Goal: Task Accomplishment & Management: Use online tool/utility

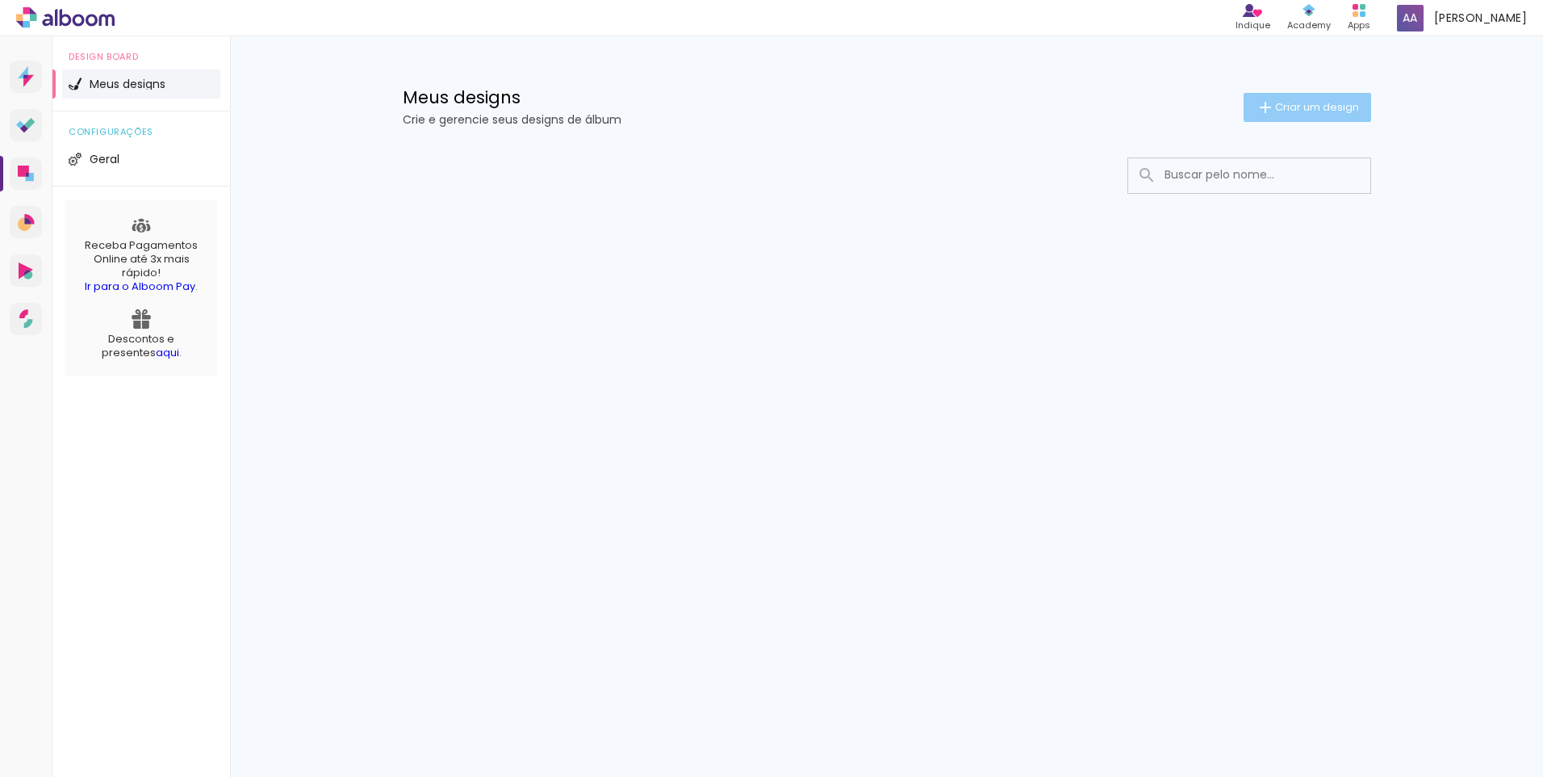
click at [1338, 111] on span "Criar um design" at bounding box center [1317, 107] width 84 height 10
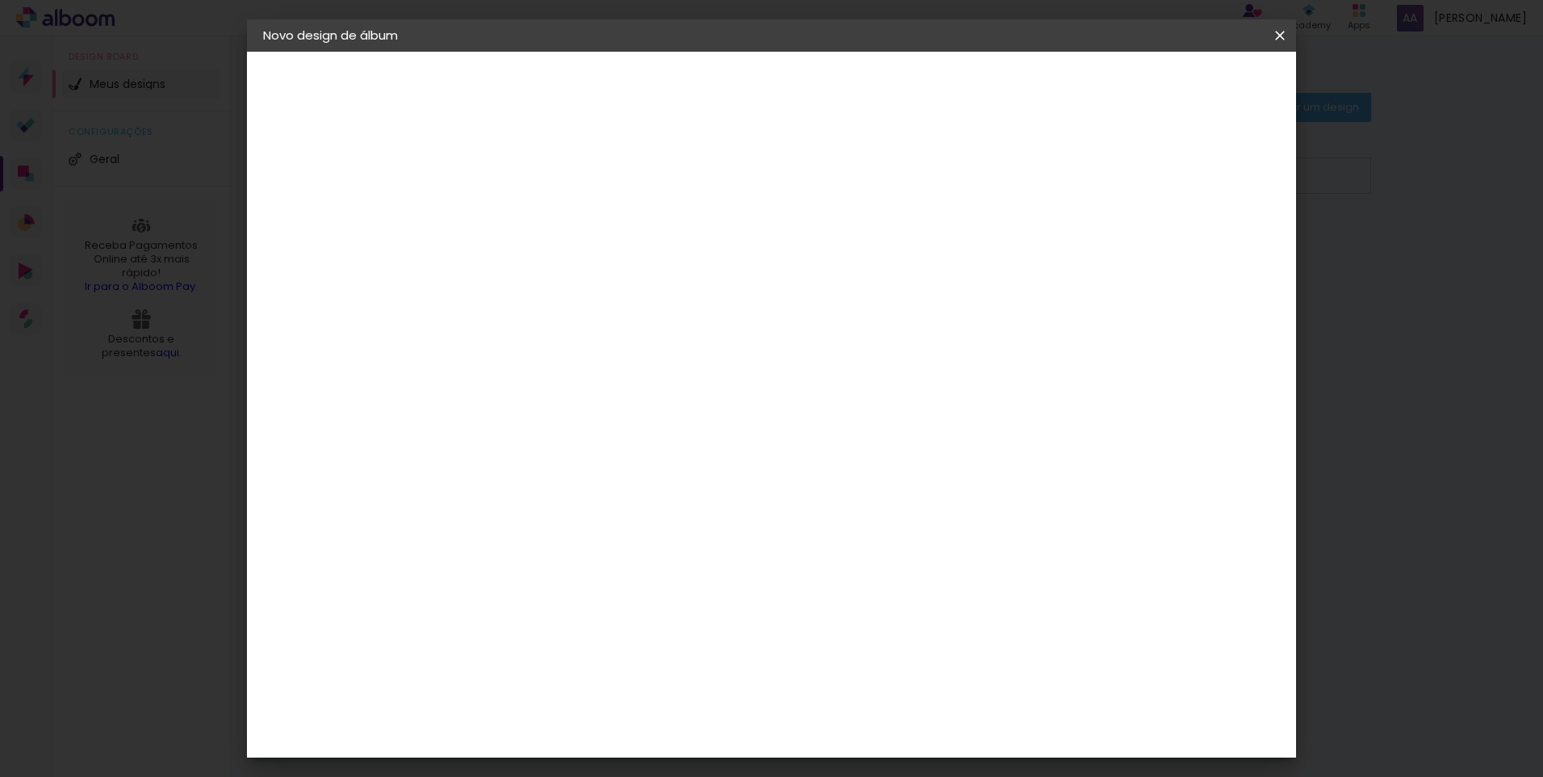
click at [527, 216] on input at bounding box center [527, 216] width 0 height 25
type input "jovana"
type paper-input "jovana"
click at [0, 0] on slot "Avançar" at bounding box center [0, 0] width 0 height 0
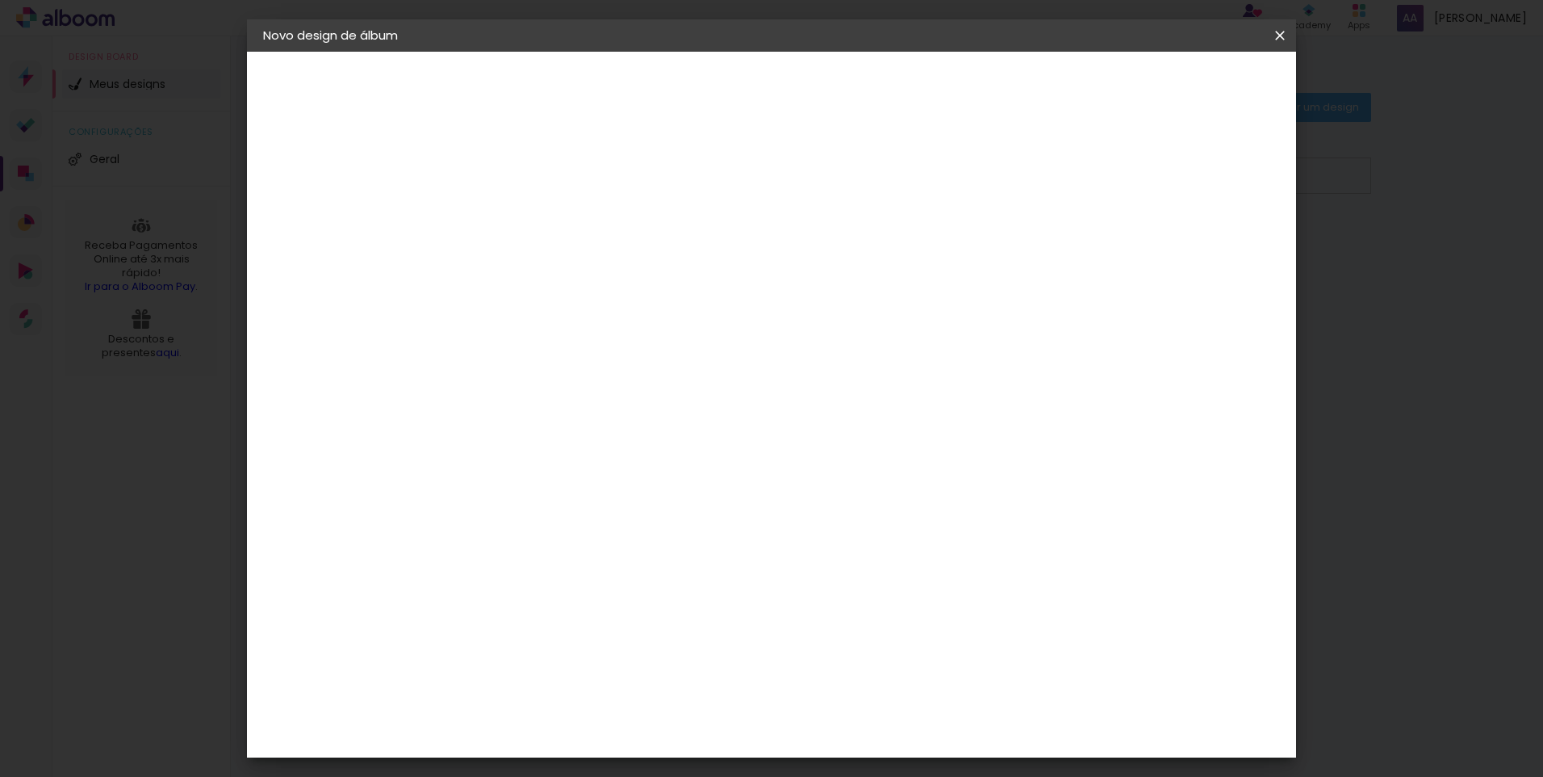
click at [567, 589] on div "Canaan Álbuns" at bounding box center [542, 602] width 50 height 26
click at [0, 0] on slot "Avançar" at bounding box center [0, 0] width 0 height 0
click at [636, 404] on span "20 × 30" at bounding box center [598, 420] width 75 height 33
click at [790, 96] on paper-button "Avançar" at bounding box center [750, 85] width 79 height 27
click at [1179, 91] on span "Iniciar design" at bounding box center [1142, 85] width 73 height 11
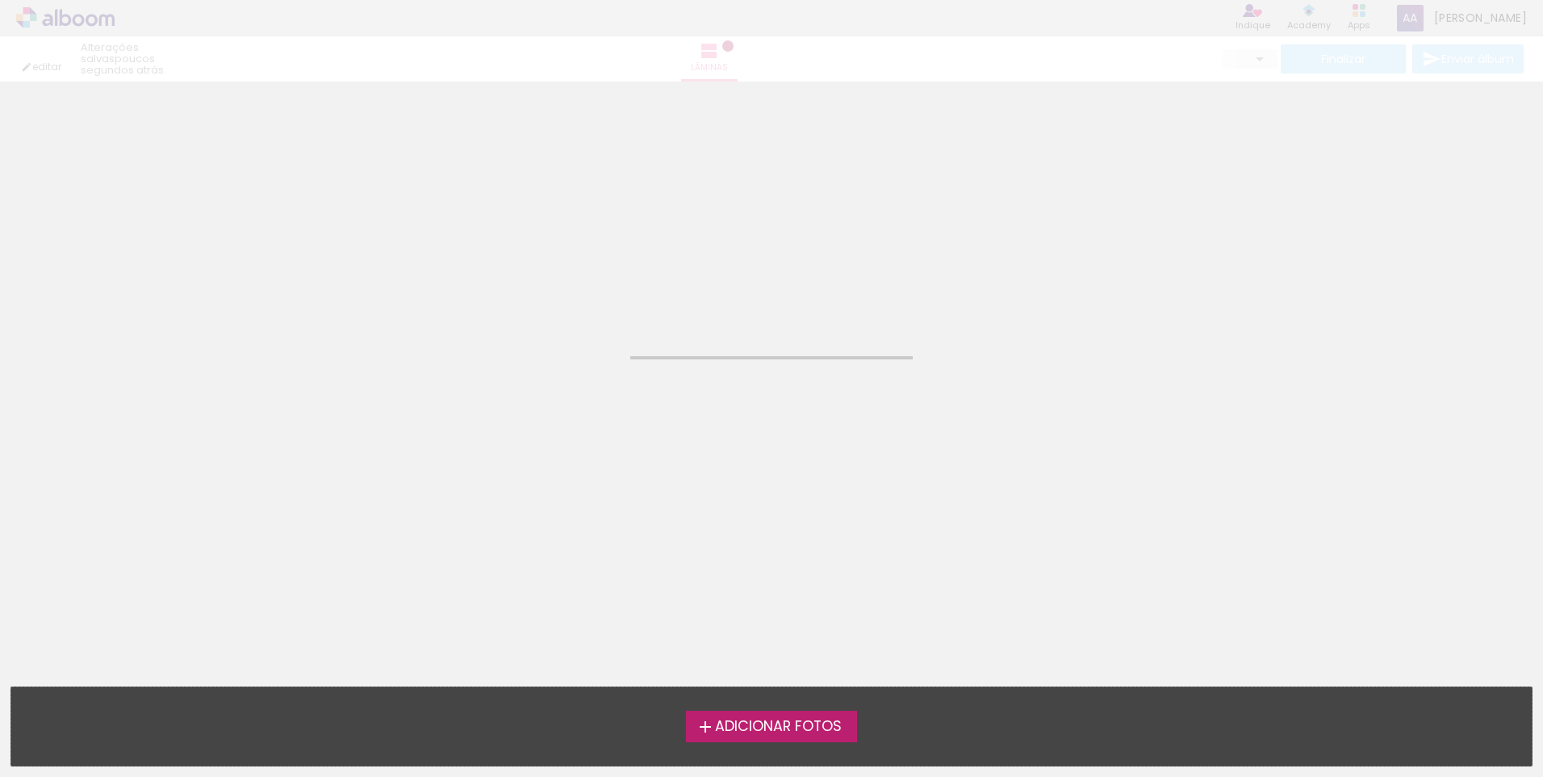
click at [763, 719] on span "Adicionar Fotos" at bounding box center [778, 726] width 127 height 15
click at [0, 0] on input "file" at bounding box center [0, 0] width 0 height 0
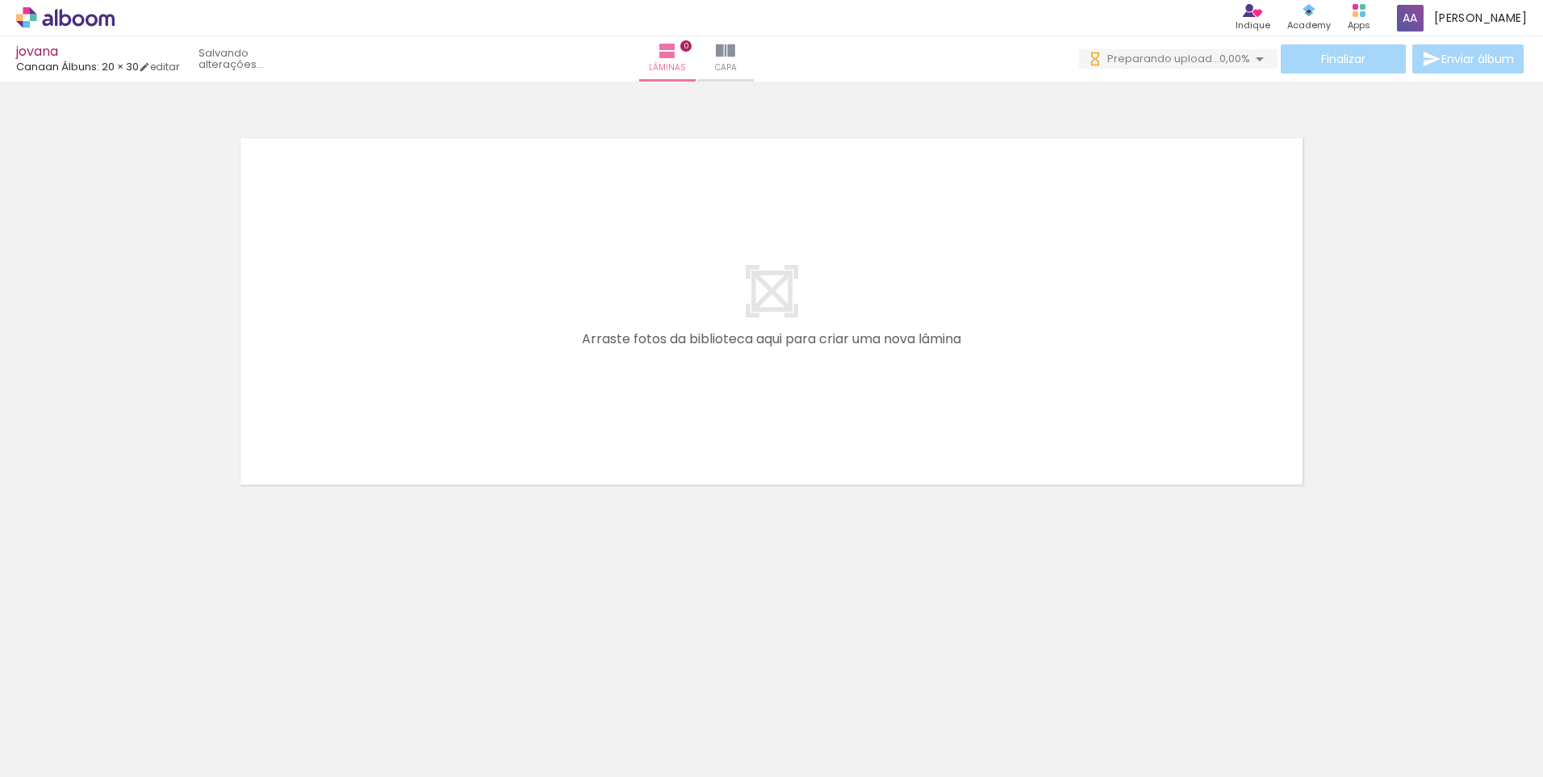
drag, startPoint x: 702, startPoint y: 732, endPoint x: 327, endPoint y: 732, distance: 375.3
click at [132, 732] on iron-horizontal-list at bounding box center [116, 726] width 32 height 101
drag, startPoint x: 165, startPoint y: 743, endPoint x: 386, endPoint y: 573, distance: 279.1
click at [438, 351] on quentale-workspace at bounding box center [771, 388] width 1543 height 777
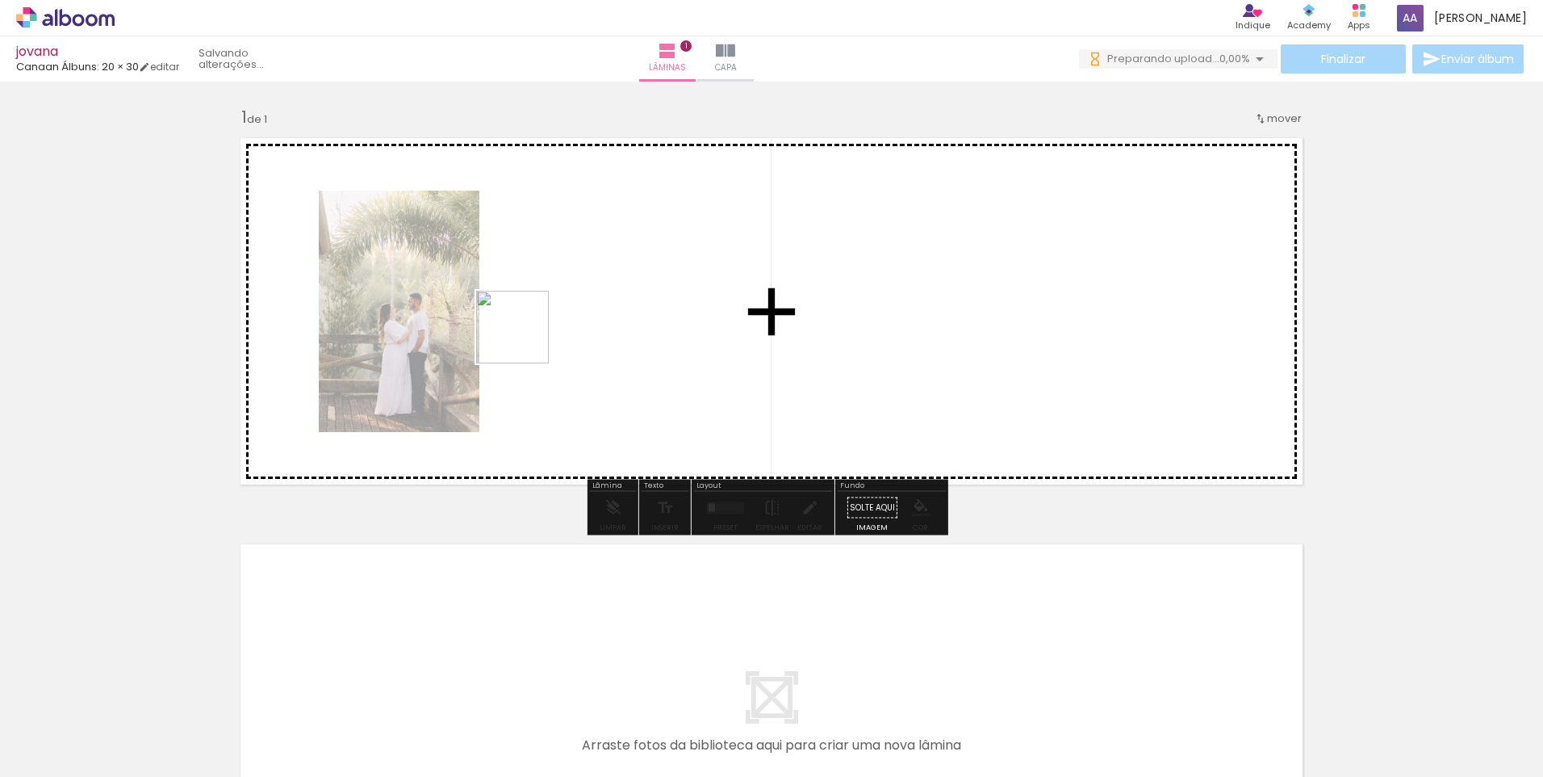
drag, startPoint x: 326, startPoint y: 584, endPoint x: 576, endPoint y: 293, distance: 383.5
click at [576, 293] on quentale-workspace at bounding box center [771, 388] width 1543 height 777
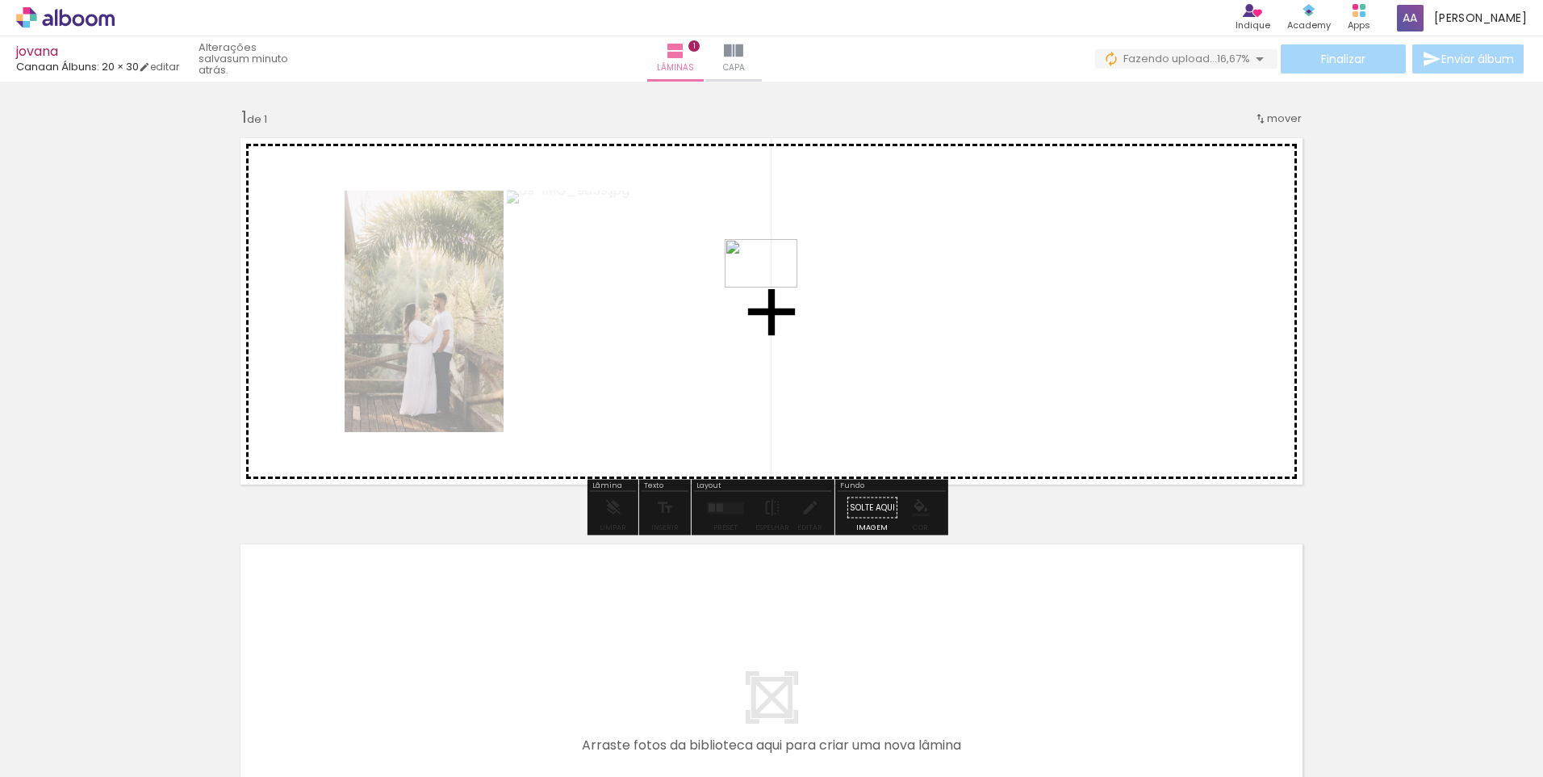
drag, startPoint x: 364, startPoint y: 721, endPoint x: 773, endPoint y: 287, distance: 596.1
click at [773, 287] on quentale-workspace at bounding box center [771, 388] width 1543 height 777
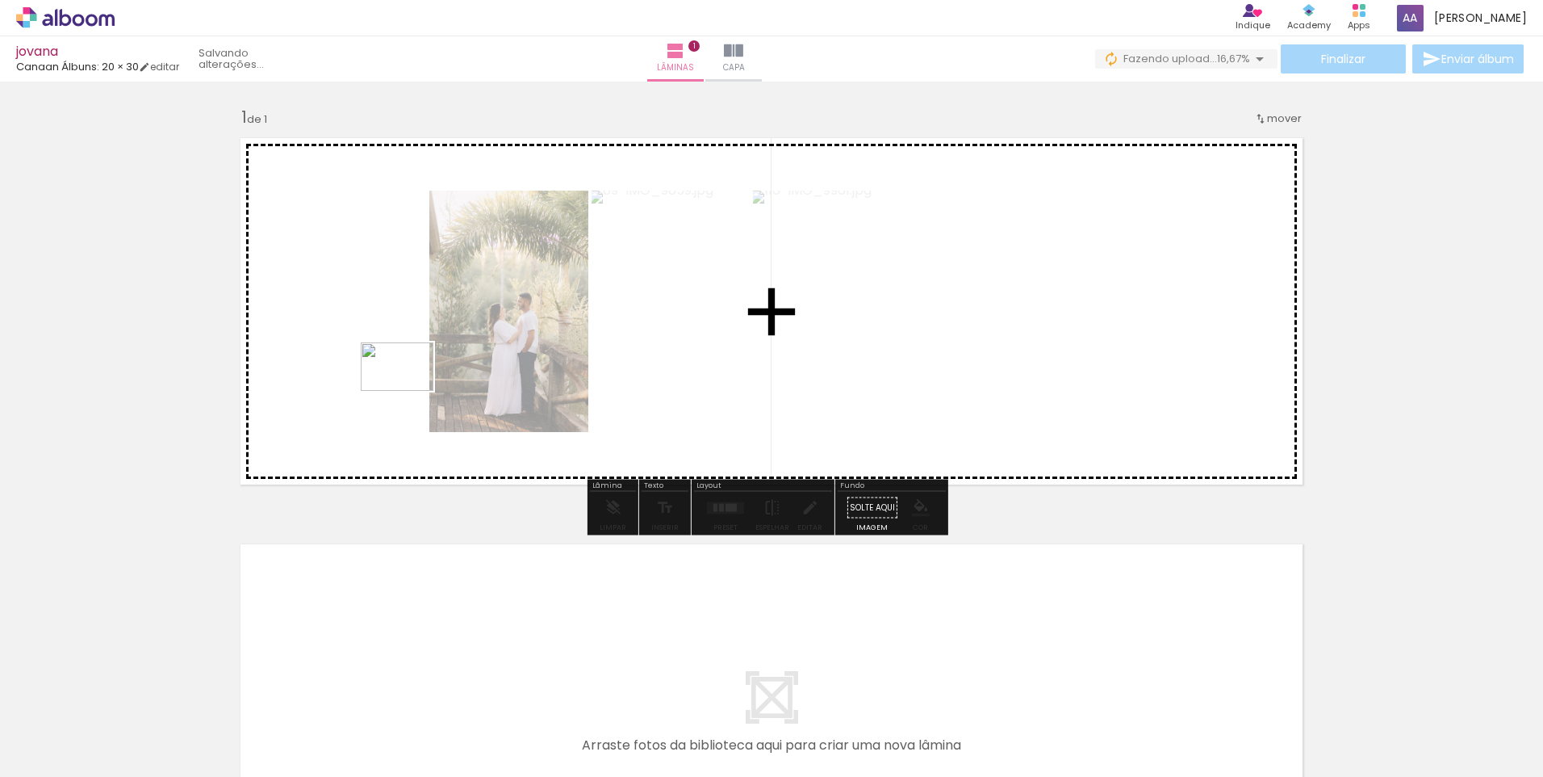
drag, startPoint x: 439, startPoint y: 710, endPoint x: 406, endPoint y: 378, distance: 334.2
click at [406, 370] on quentale-workspace at bounding box center [771, 388] width 1543 height 777
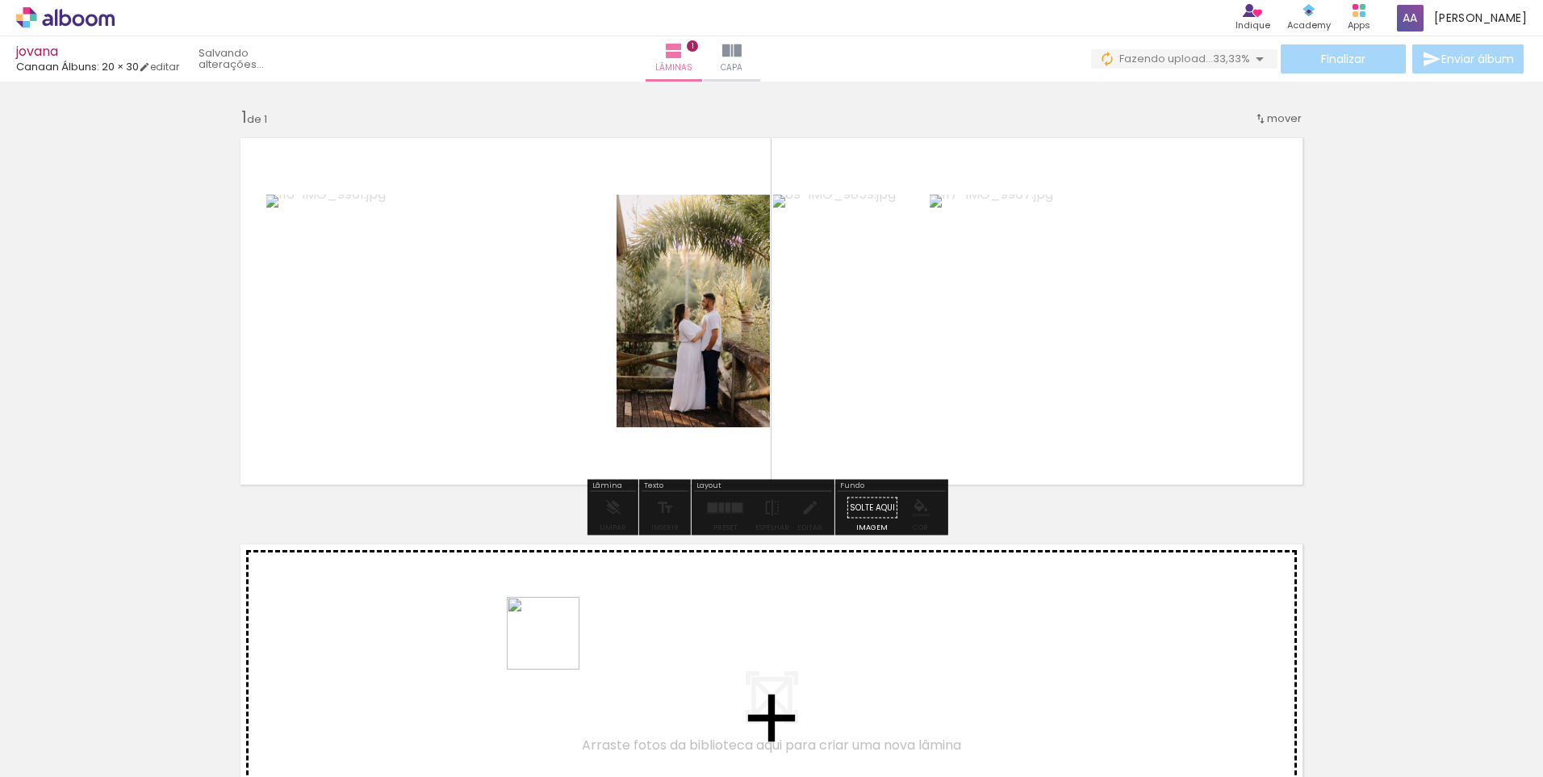
drag, startPoint x: 526, startPoint y: 718, endPoint x: 555, endPoint y: 453, distance: 267.1
click at [555, 453] on quentale-workspace at bounding box center [771, 388] width 1543 height 777
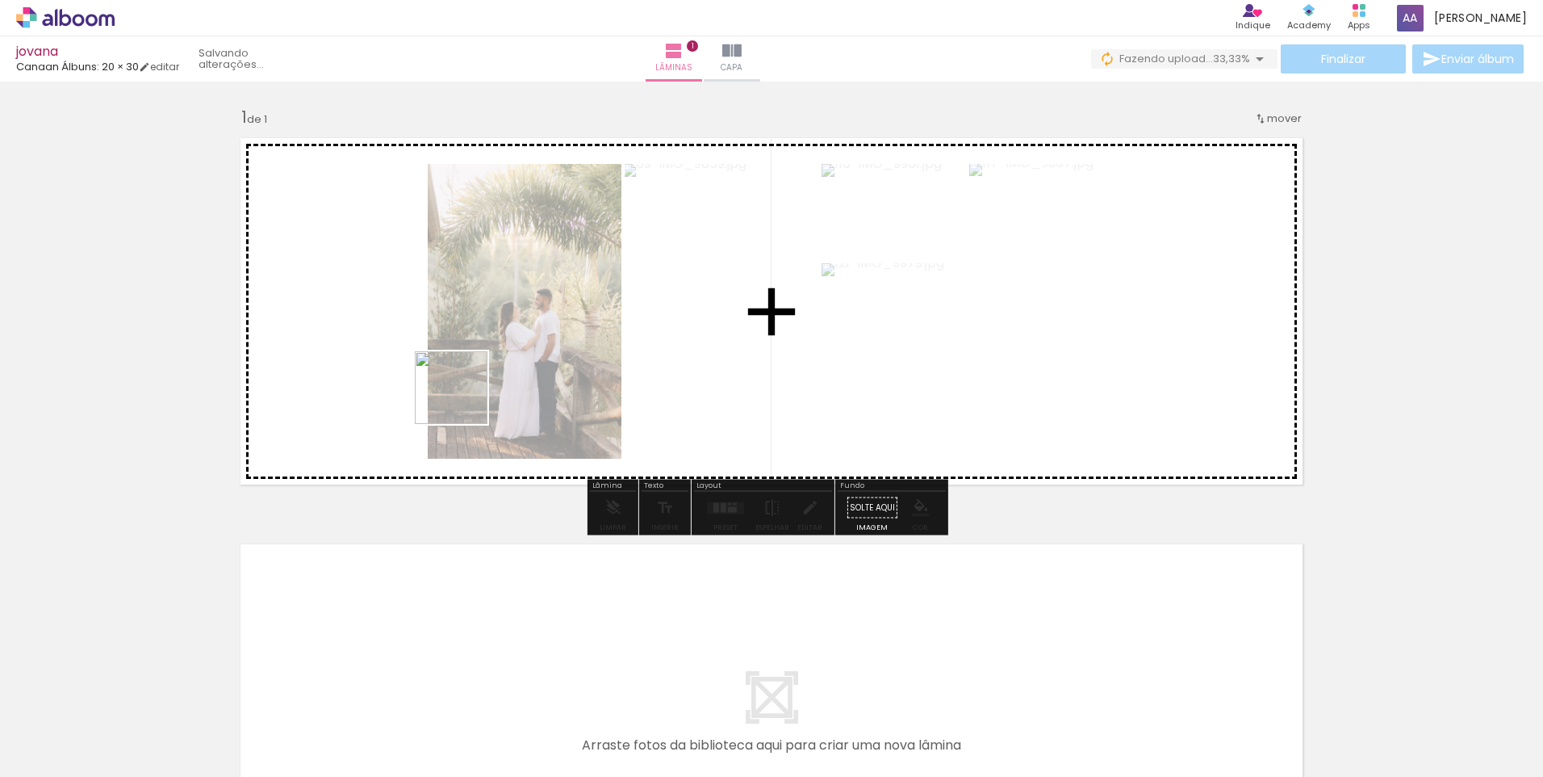
drag, startPoint x: 616, startPoint y: 724, endPoint x: 404, endPoint y: 303, distance: 471.4
click at [404, 303] on quentale-workspace at bounding box center [771, 388] width 1543 height 777
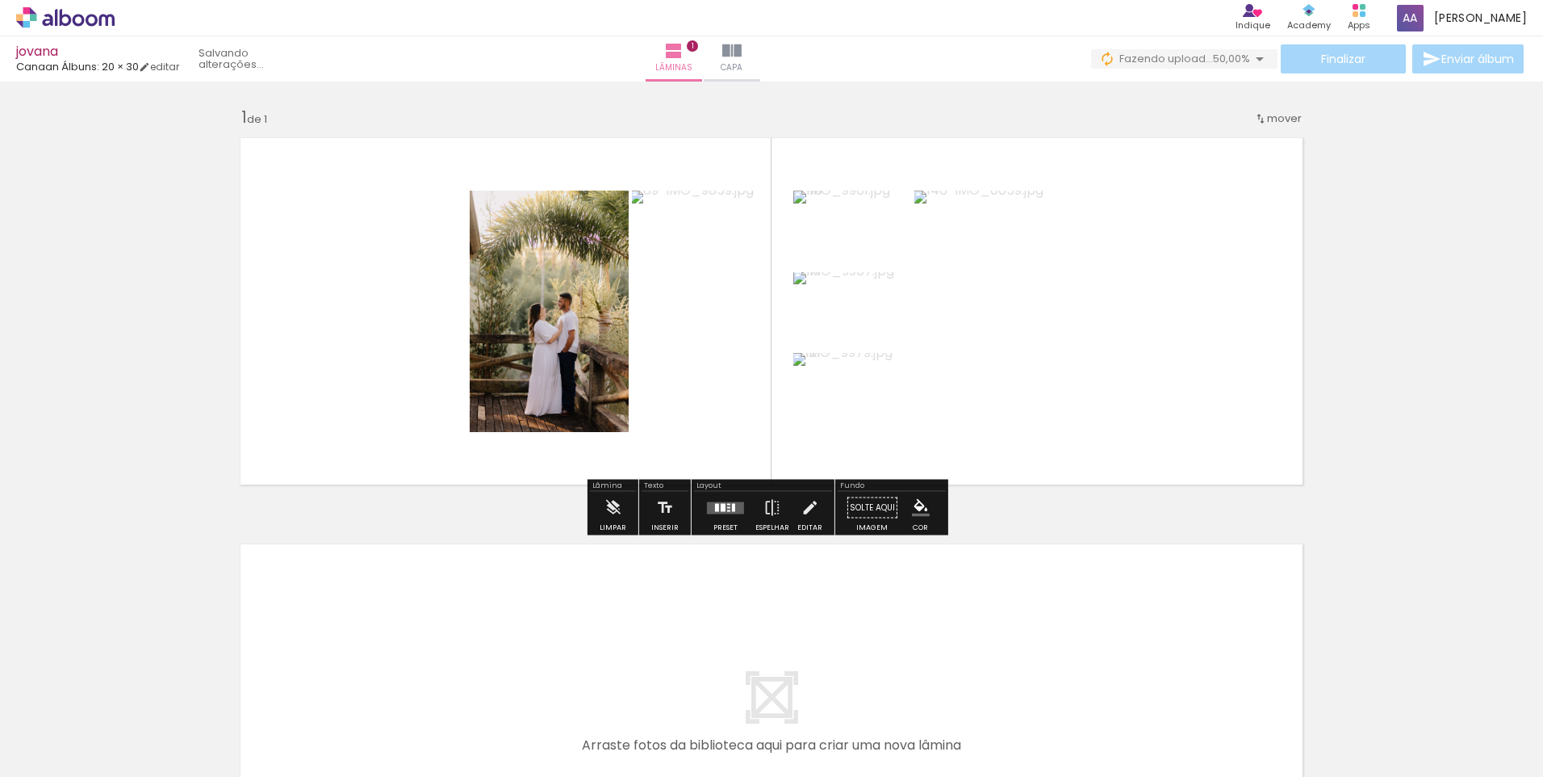
click at [729, 514] on div at bounding box center [726, 508] width 44 height 32
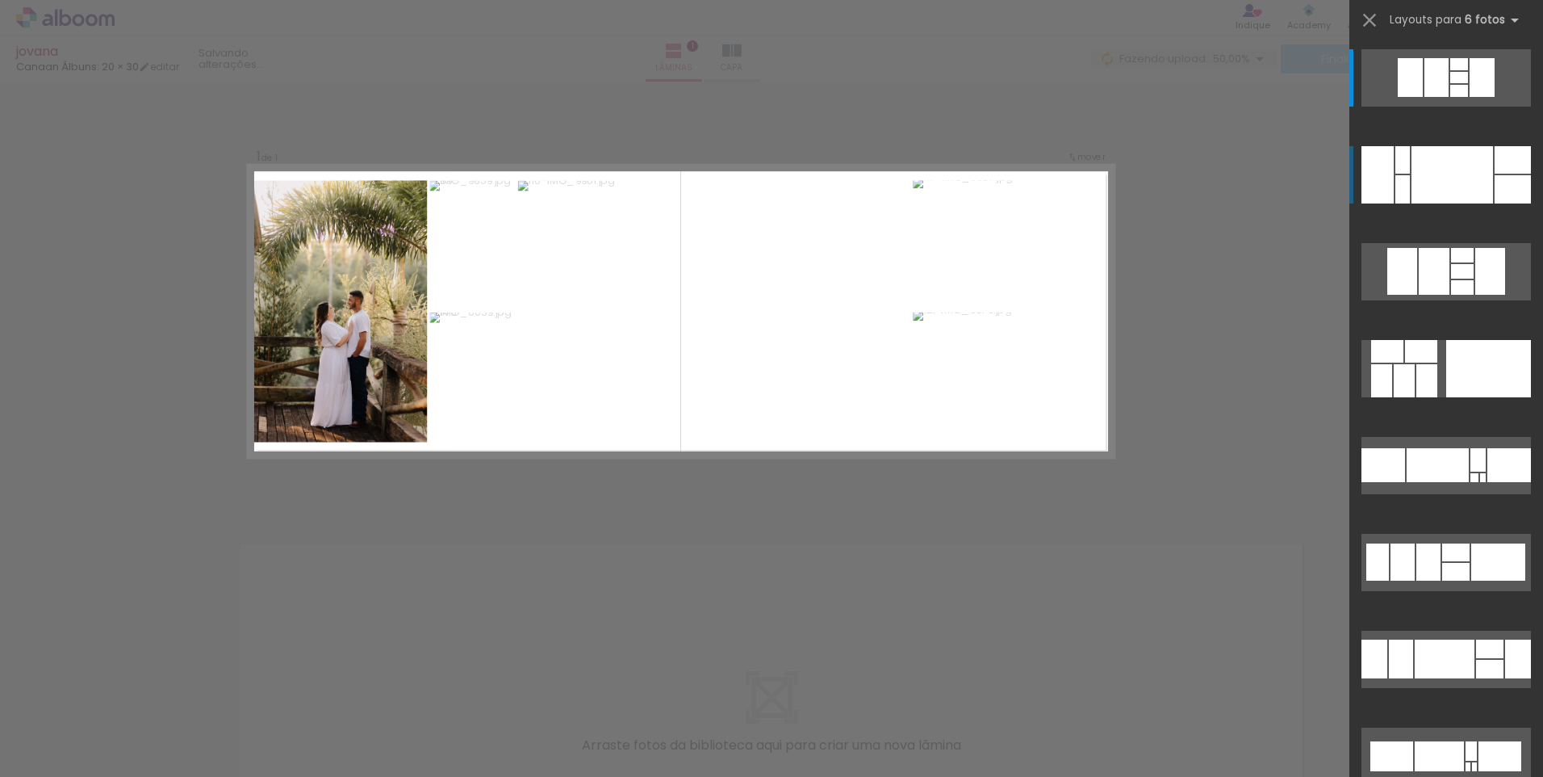
click at [1457, 170] on div at bounding box center [1453, 174] width 82 height 57
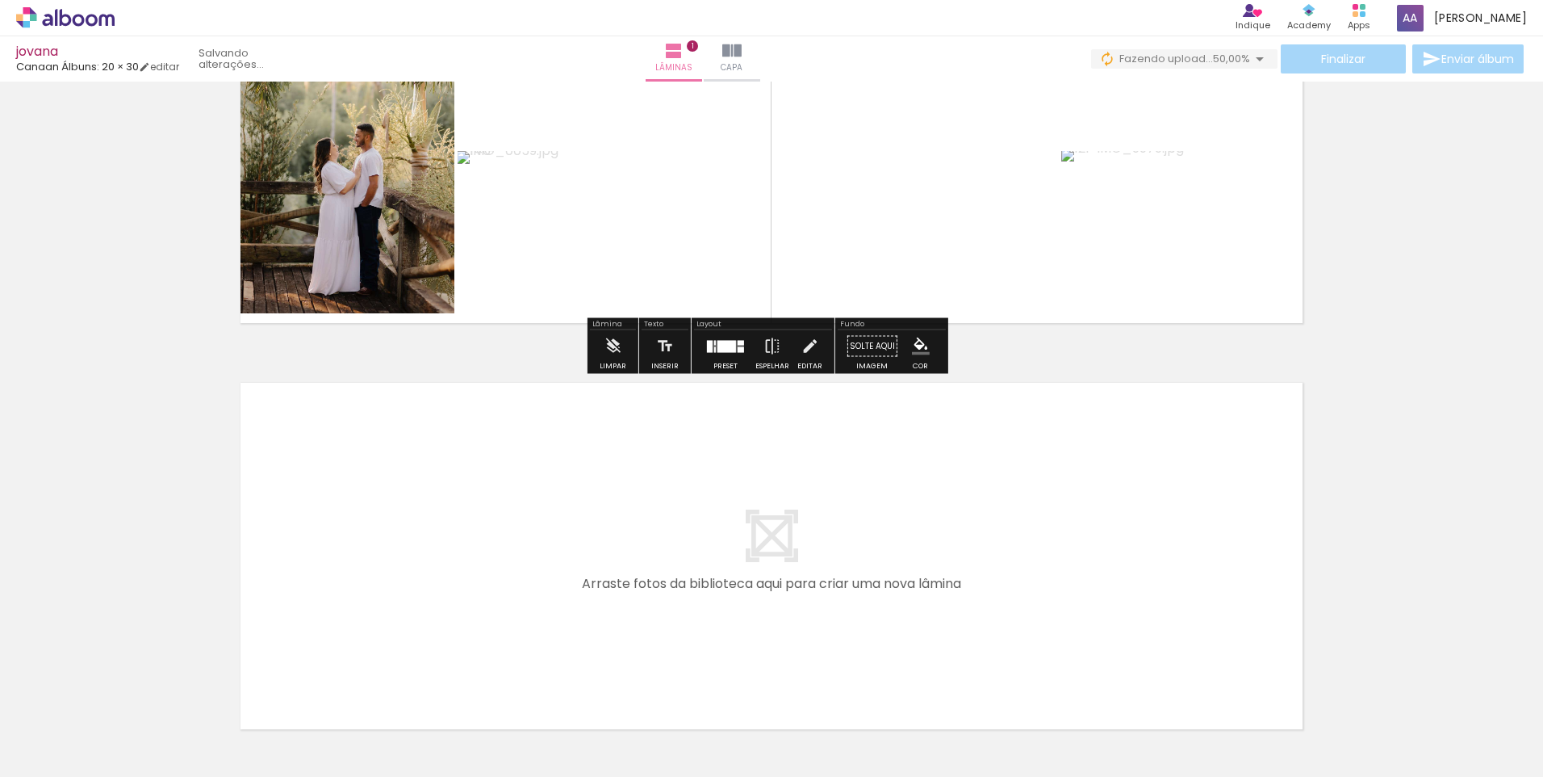
scroll to position [242, 0]
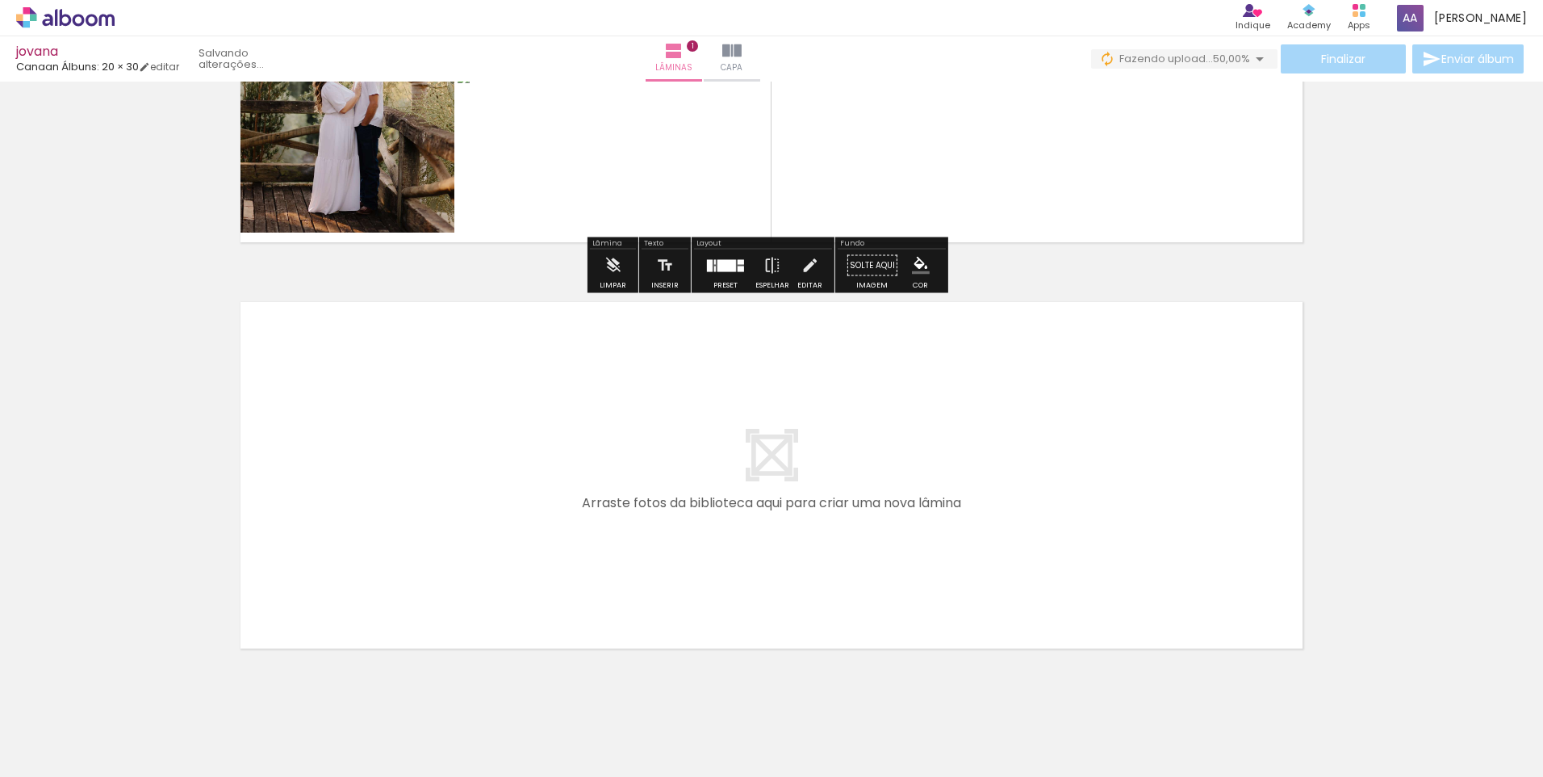
click at [581, 531] on quentale-layouter at bounding box center [772, 475] width 1082 height 366
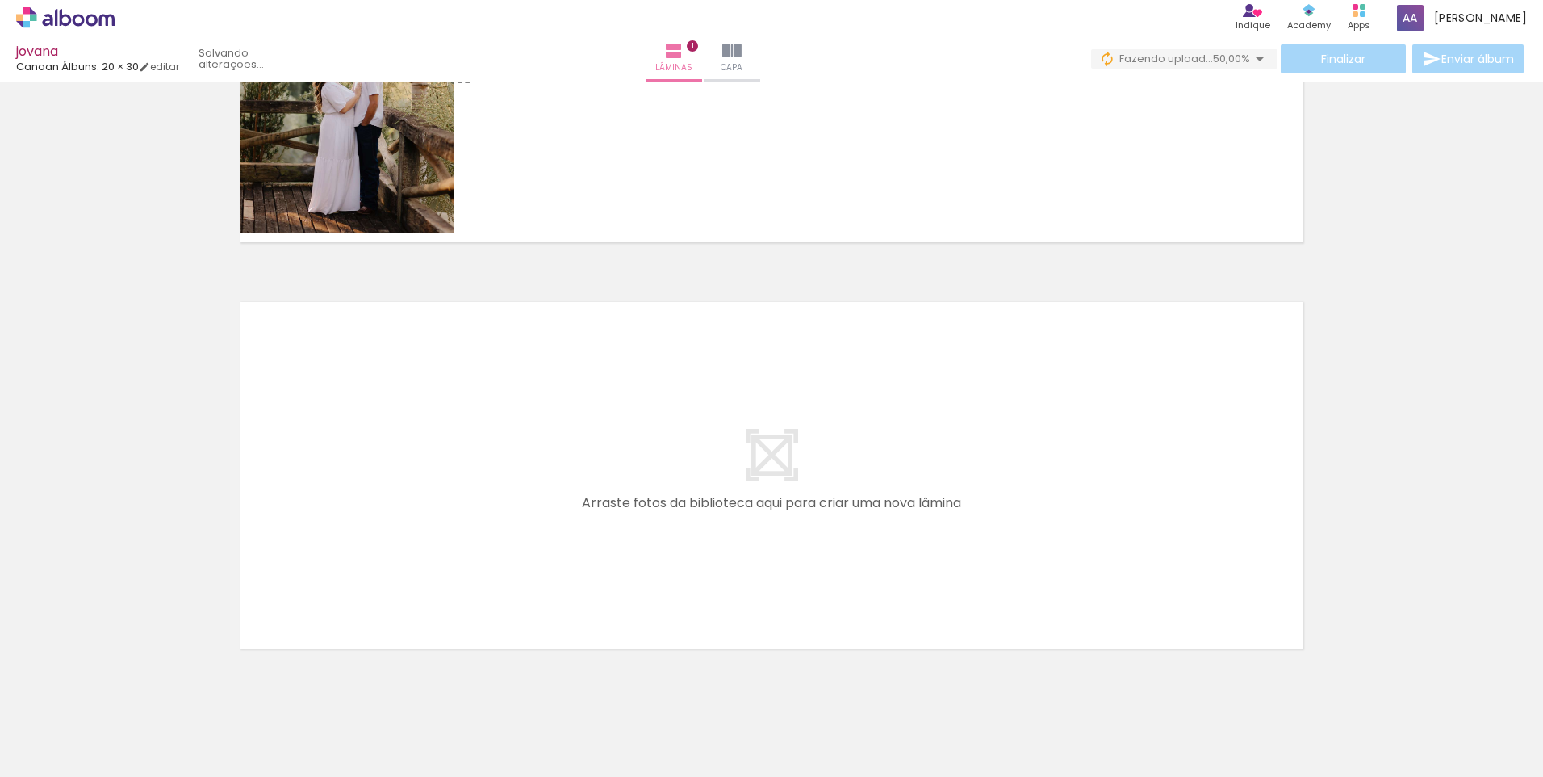
click at [67, 751] on span "Adicionar Fotos" at bounding box center [57, 755] width 48 height 18
click at [0, 0] on input "file" at bounding box center [0, 0] width 0 height 0
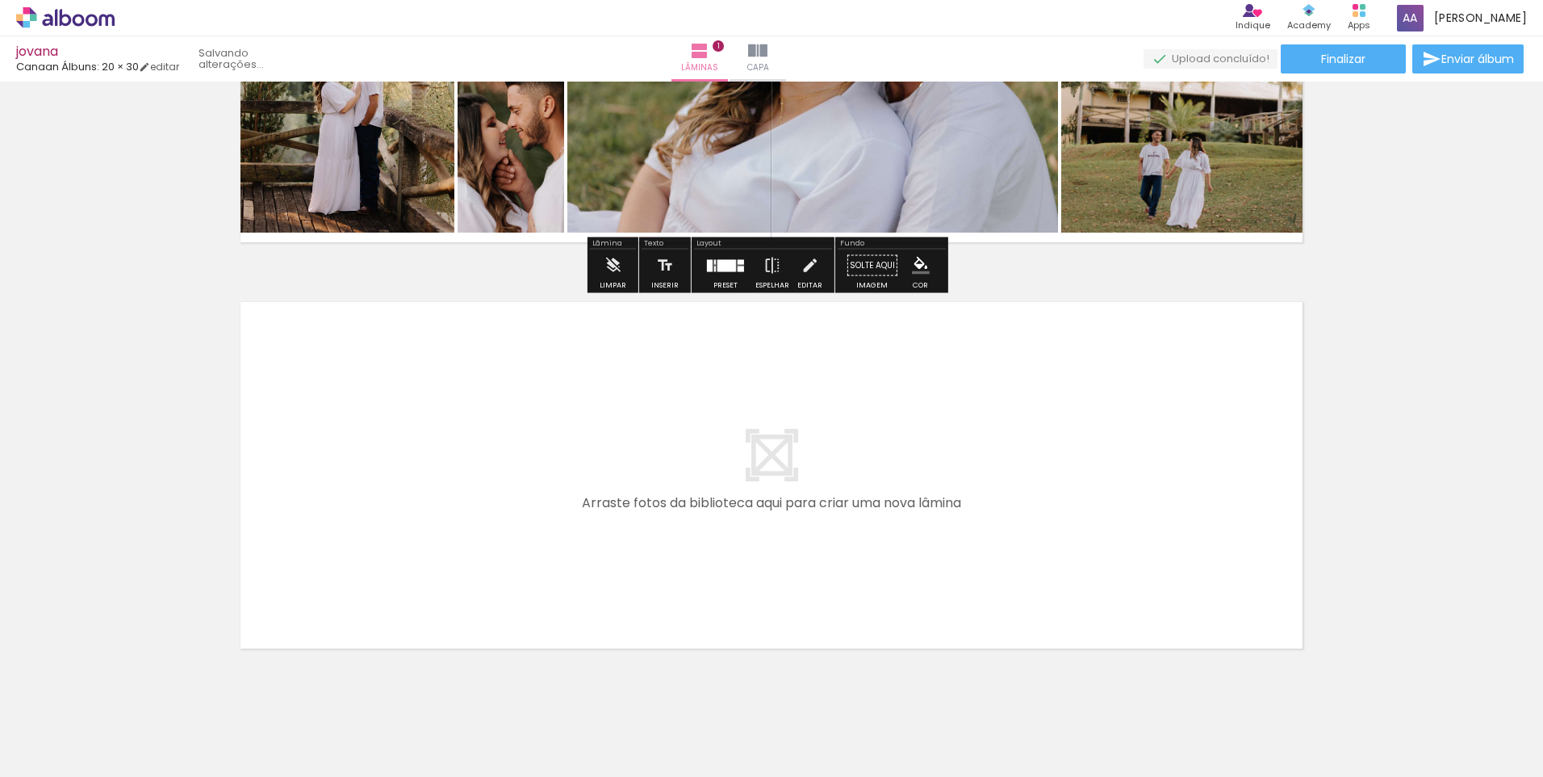
scroll to position [0, 0]
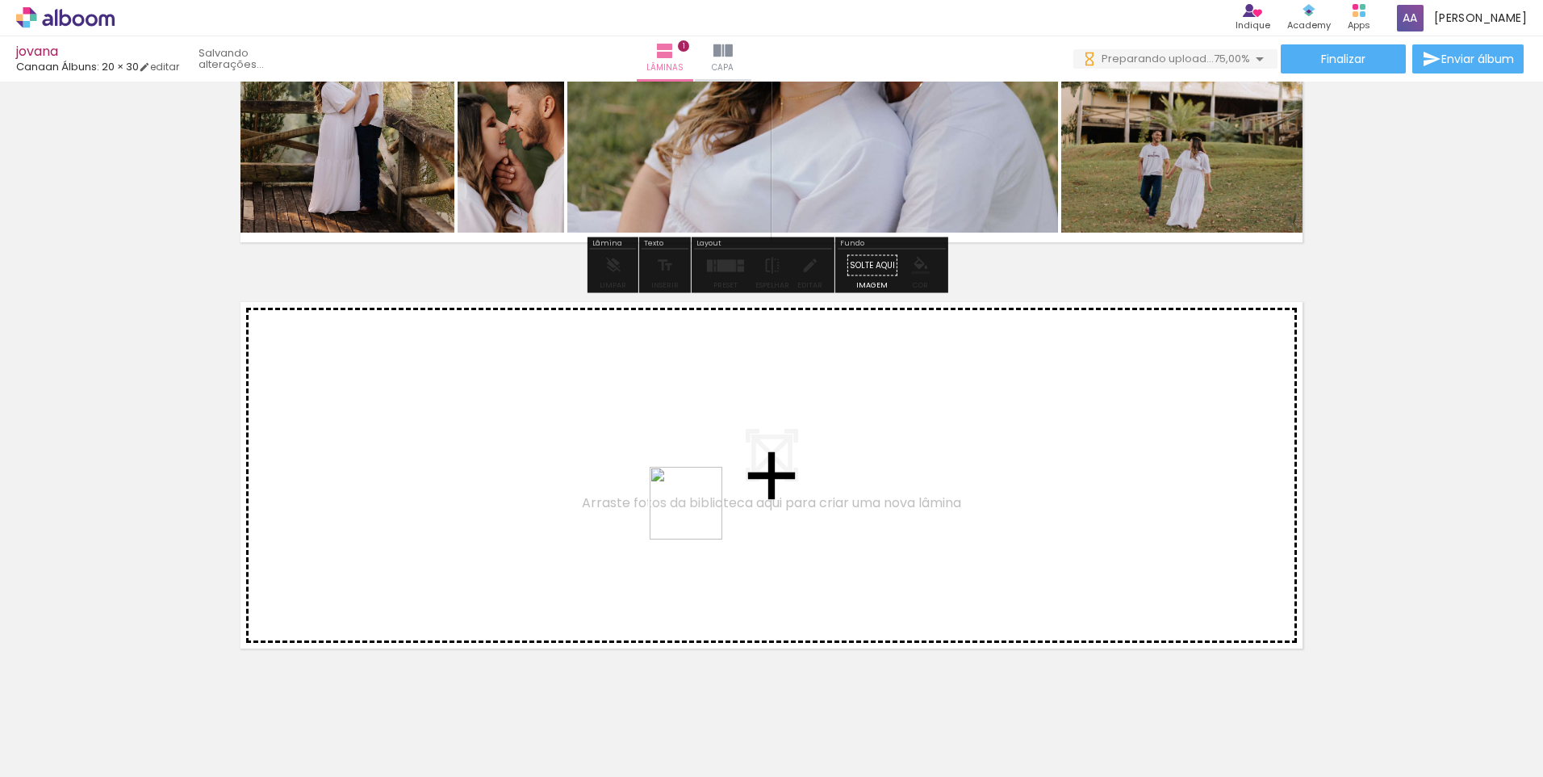
drag, startPoint x: 698, startPoint y: 516, endPoint x: 760, endPoint y: 691, distance: 185.9
click at [702, 505] on quentale-workspace at bounding box center [771, 388] width 1543 height 777
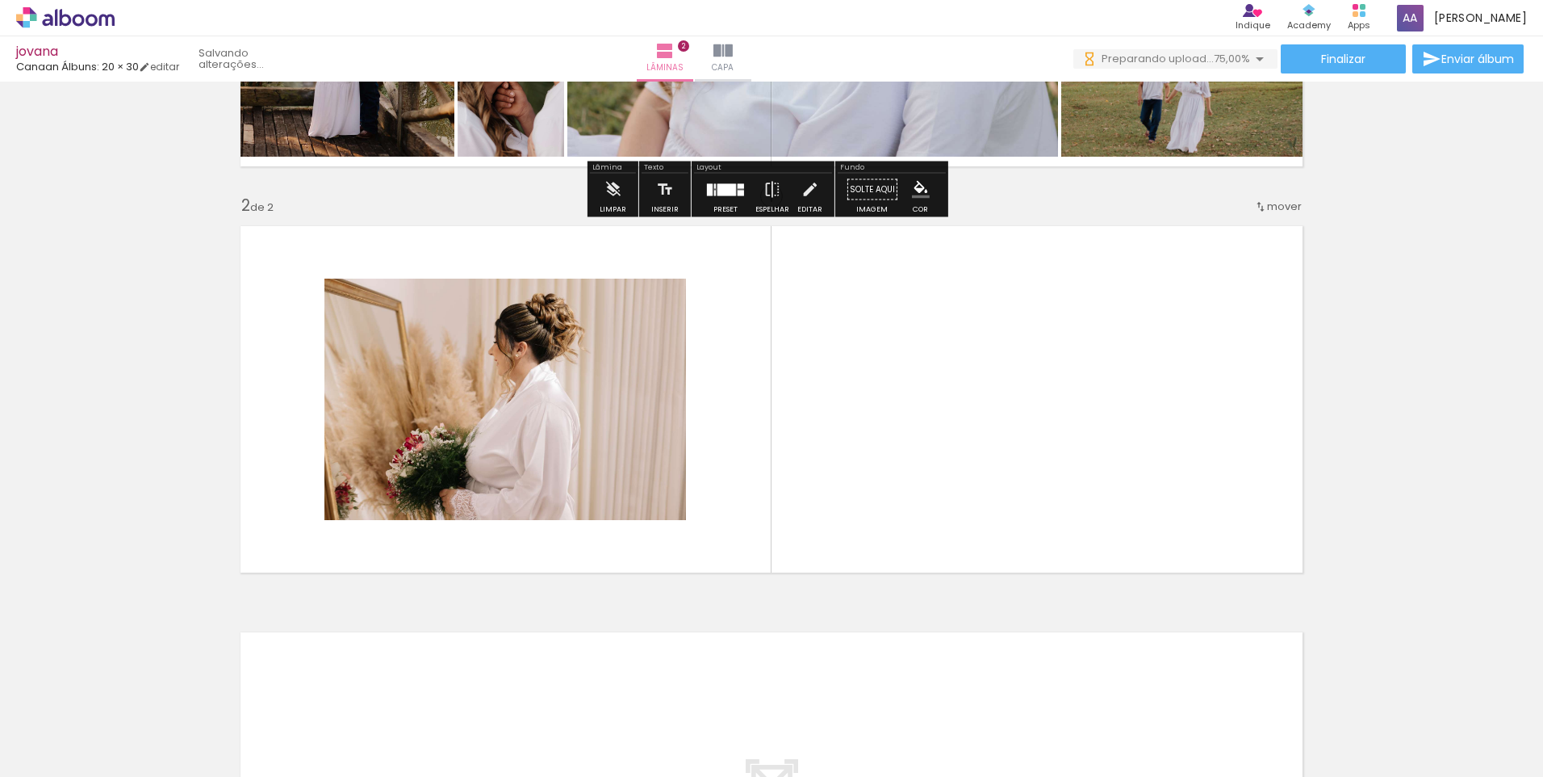
scroll to position [339, 0]
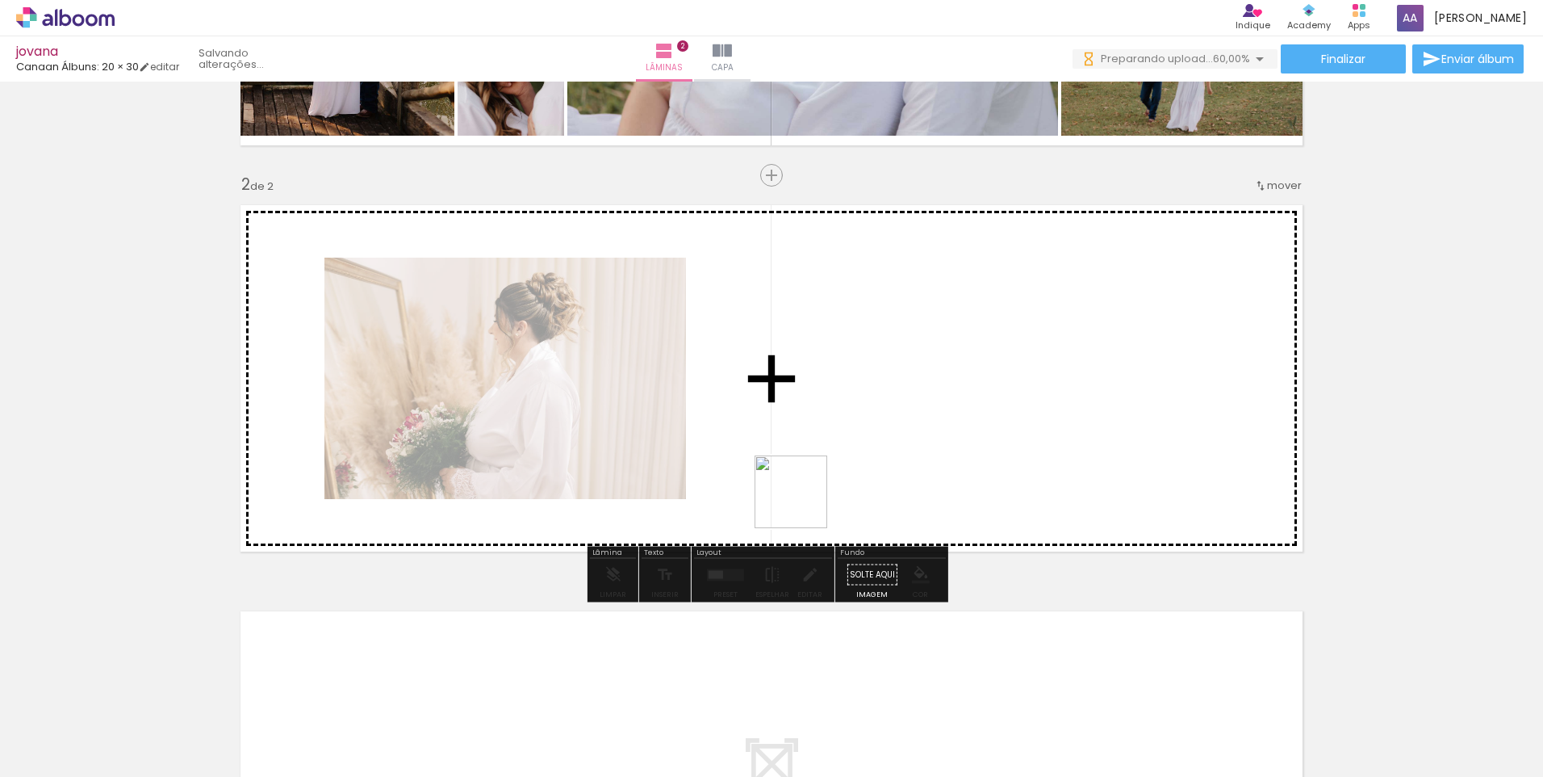
drag, startPoint x: 799, startPoint y: 731, endPoint x: 920, endPoint y: 742, distance: 121.6
click at [818, 442] on quentale-workspace at bounding box center [771, 388] width 1543 height 777
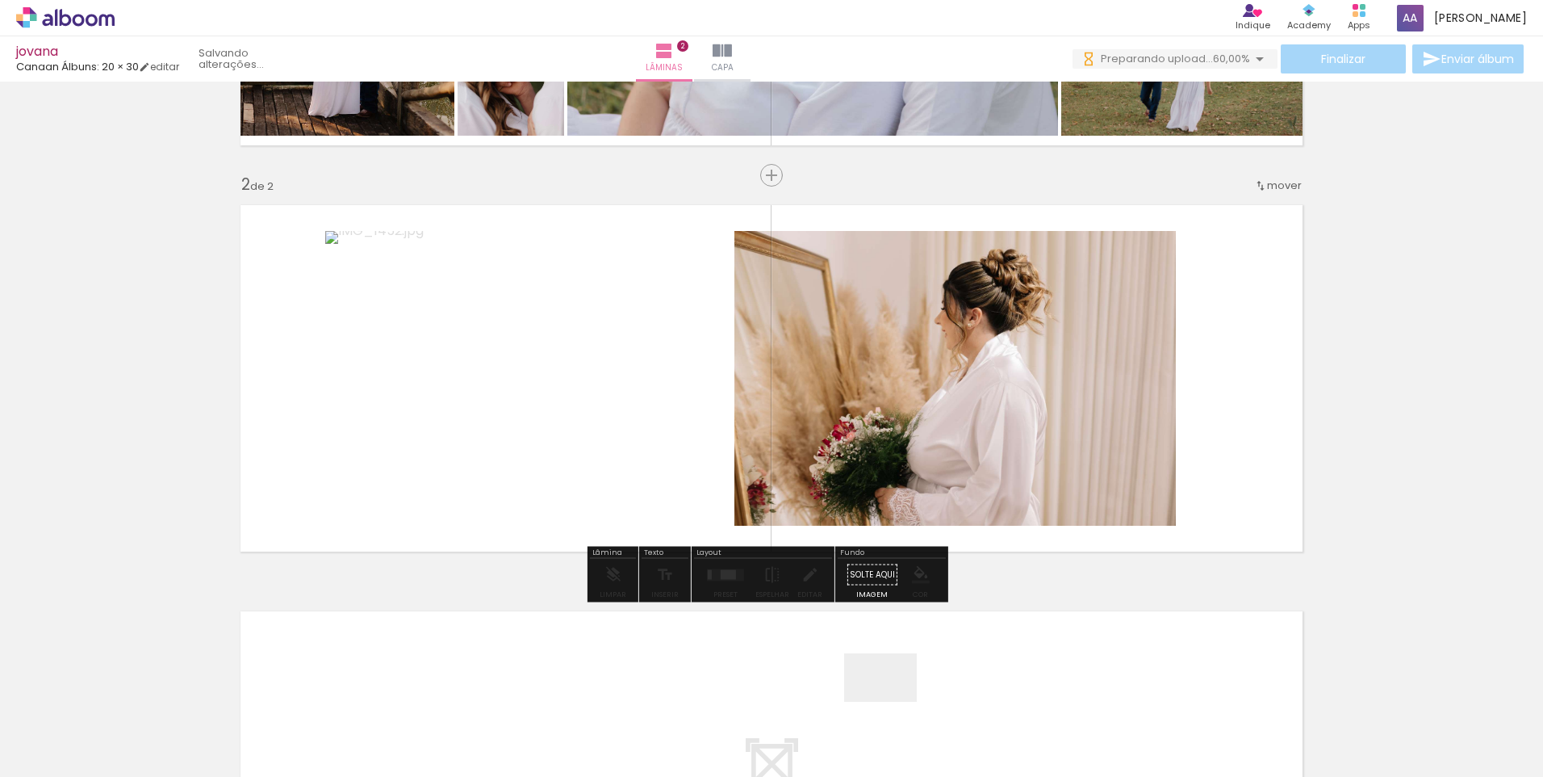
scroll to position [0, 0]
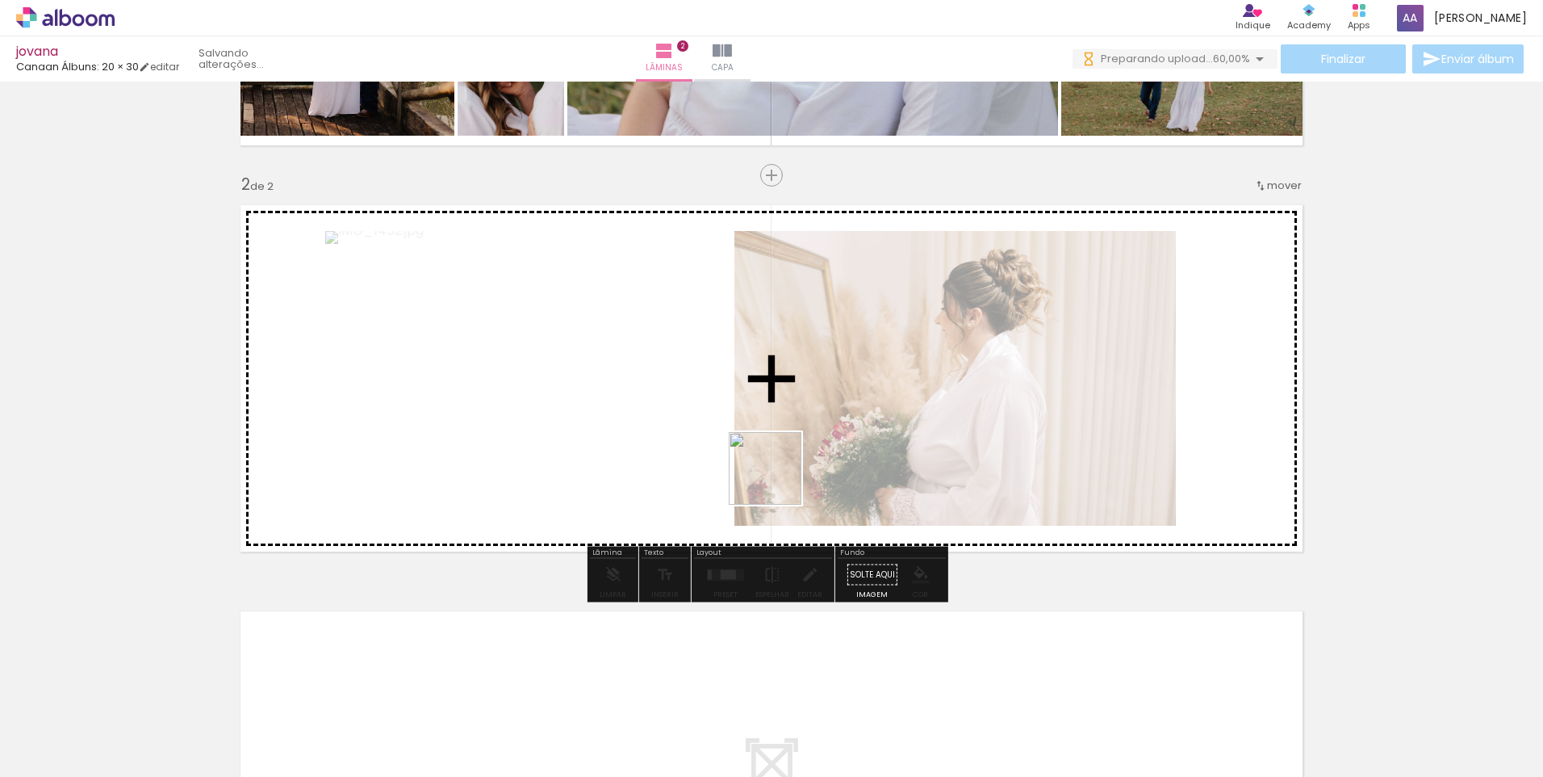
drag, startPoint x: 893, startPoint y: 701, endPoint x: 907, endPoint y: 677, distance: 28.2
click at [719, 389] on quentale-workspace at bounding box center [771, 388] width 1543 height 777
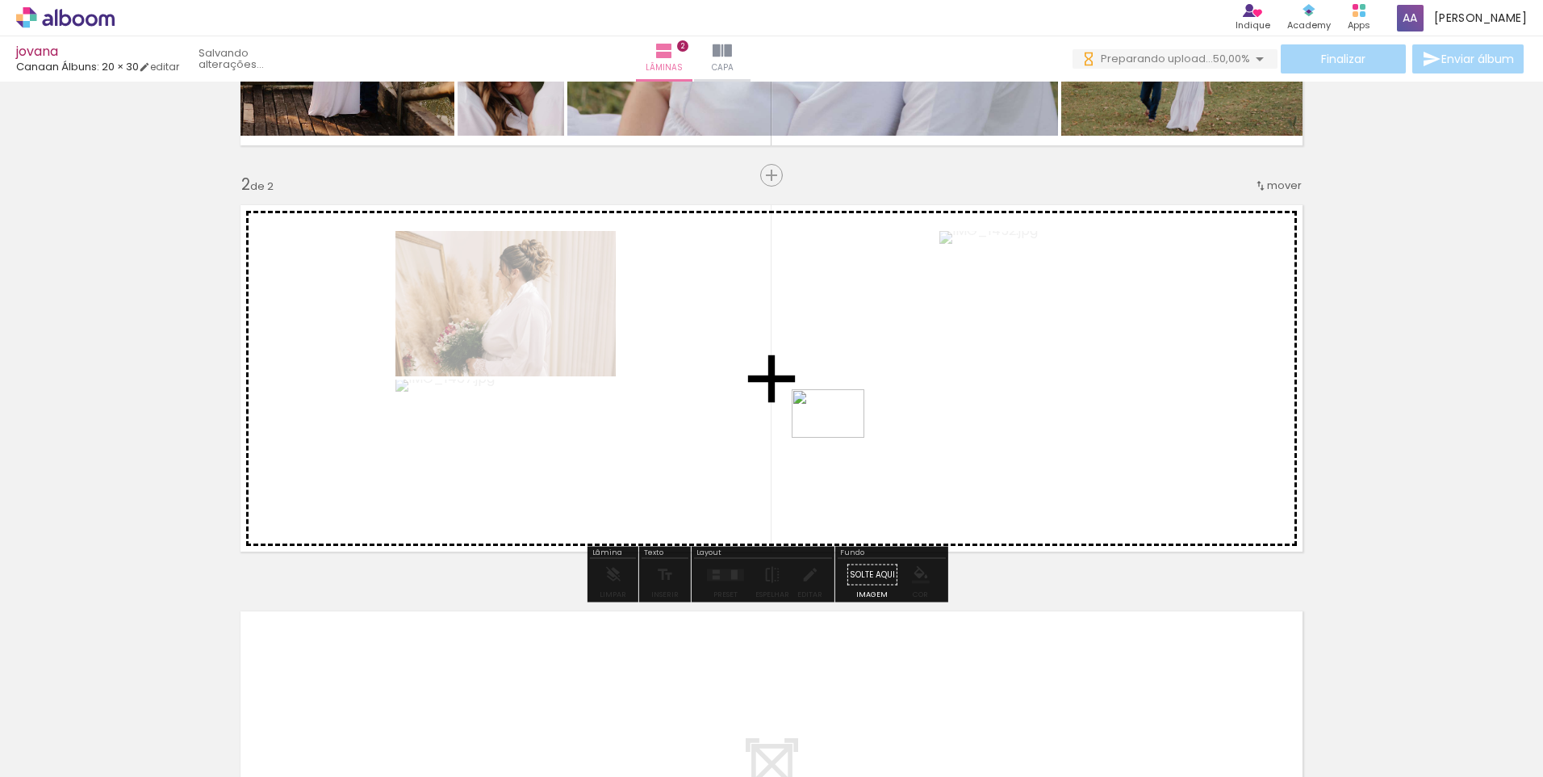
drag, startPoint x: 893, startPoint y: 542, endPoint x: 840, endPoint y: 437, distance: 116.6
click at [840, 437] on quentale-workspace at bounding box center [771, 388] width 1543 height 777
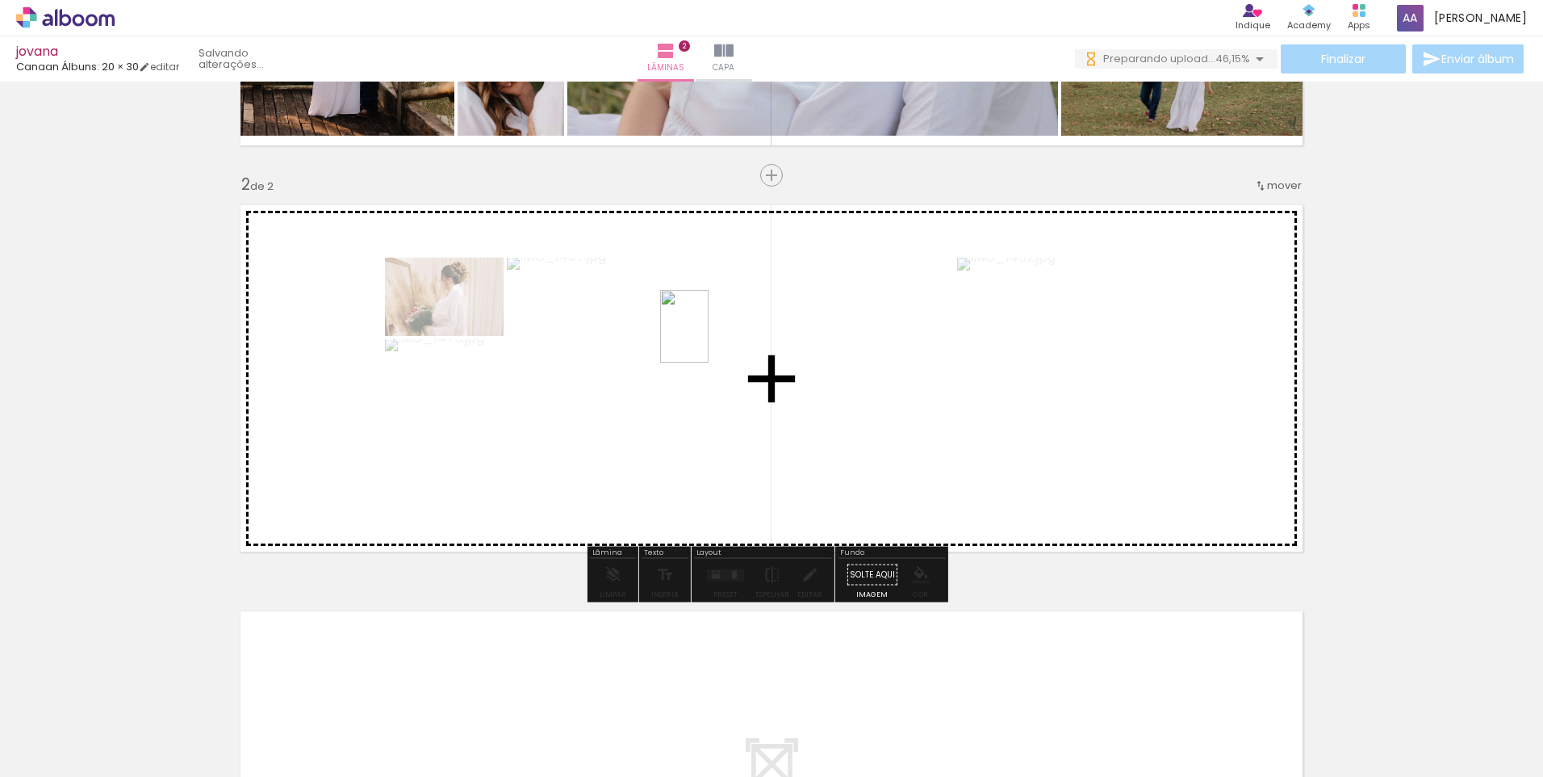
drag, startPoint x: 1053, startPoint y: 676, endPoint x: 709, endPoint y: 338, distance: 481.7
click at [709, 338] on quentale-workspace at bounding box center [771, 388] width 1543 height 777
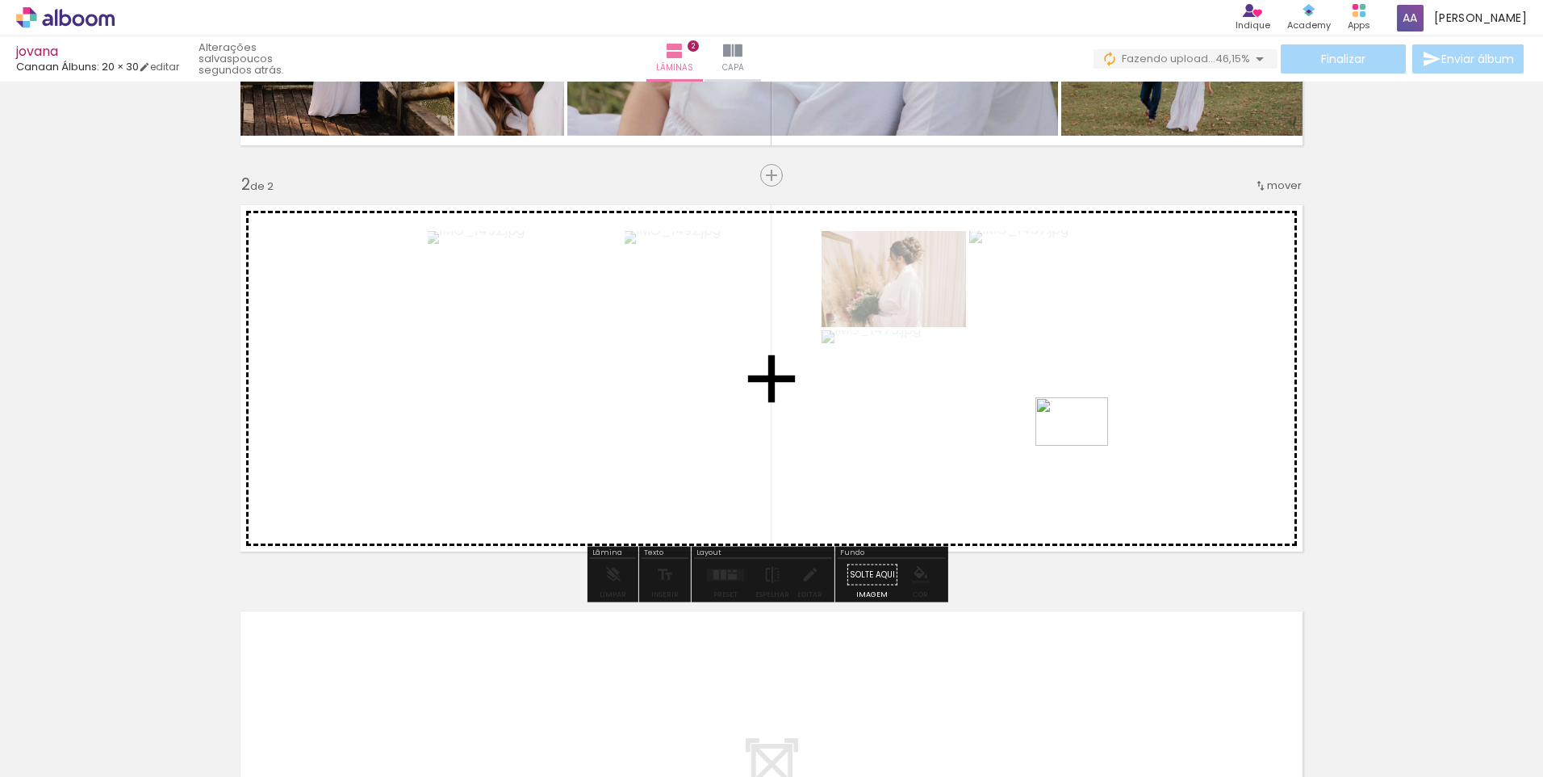
drag, startPoint x: 1155, startPoint y: 695, endPoint x: 1084, endPoint y: 446, distance: 259.3
click at [1084, 446] on quentale-workspace at bounding box center [771, 388] width 1543 height 777
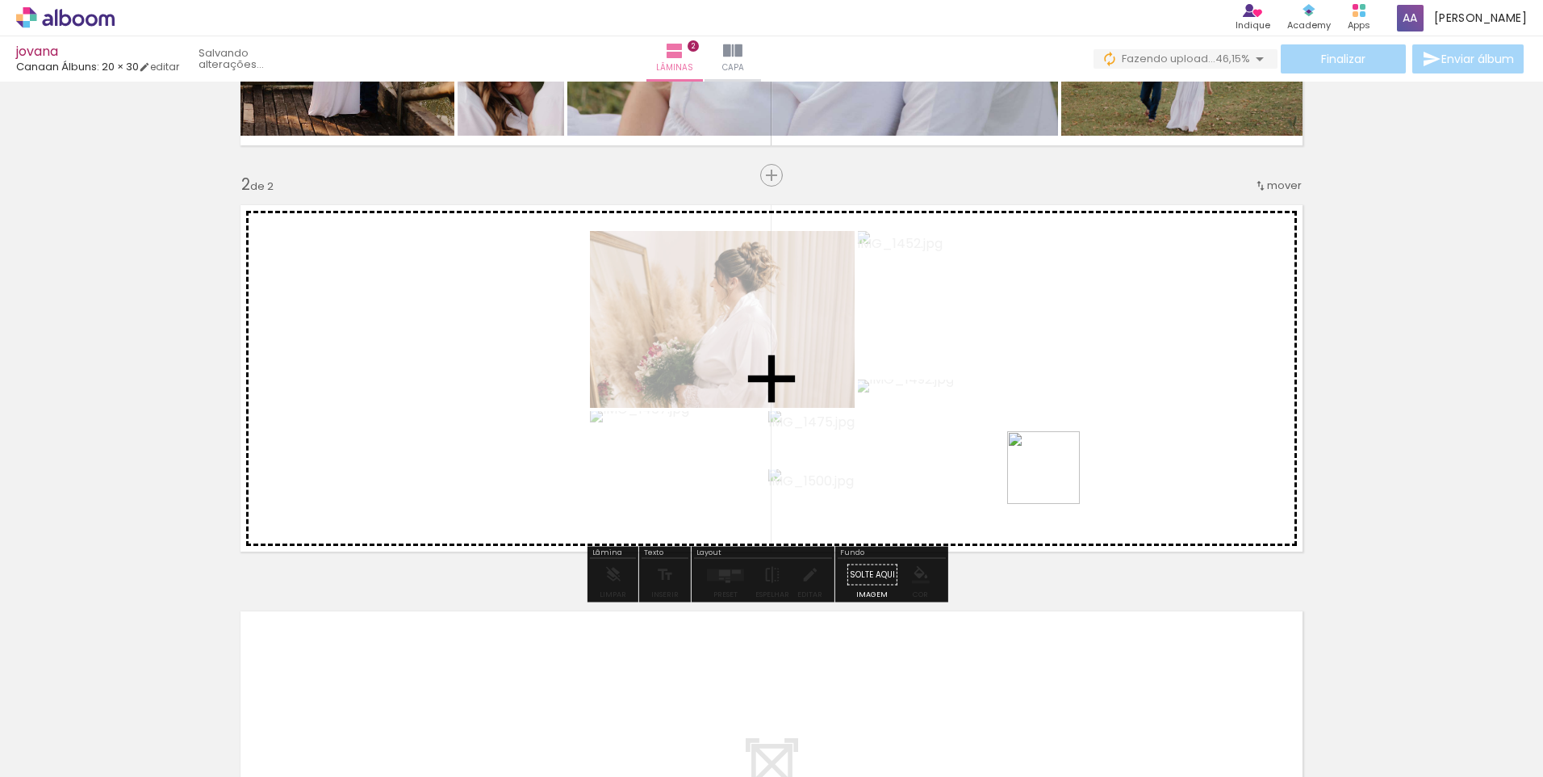
drag, startPoint x: 1257, startPoint y: 714, endPoint x: 979, endPoint y: 366, distance: 445.1
click at [979, 366] on quentale-workspace at bounding box center [771, 388] width 1543 height 777
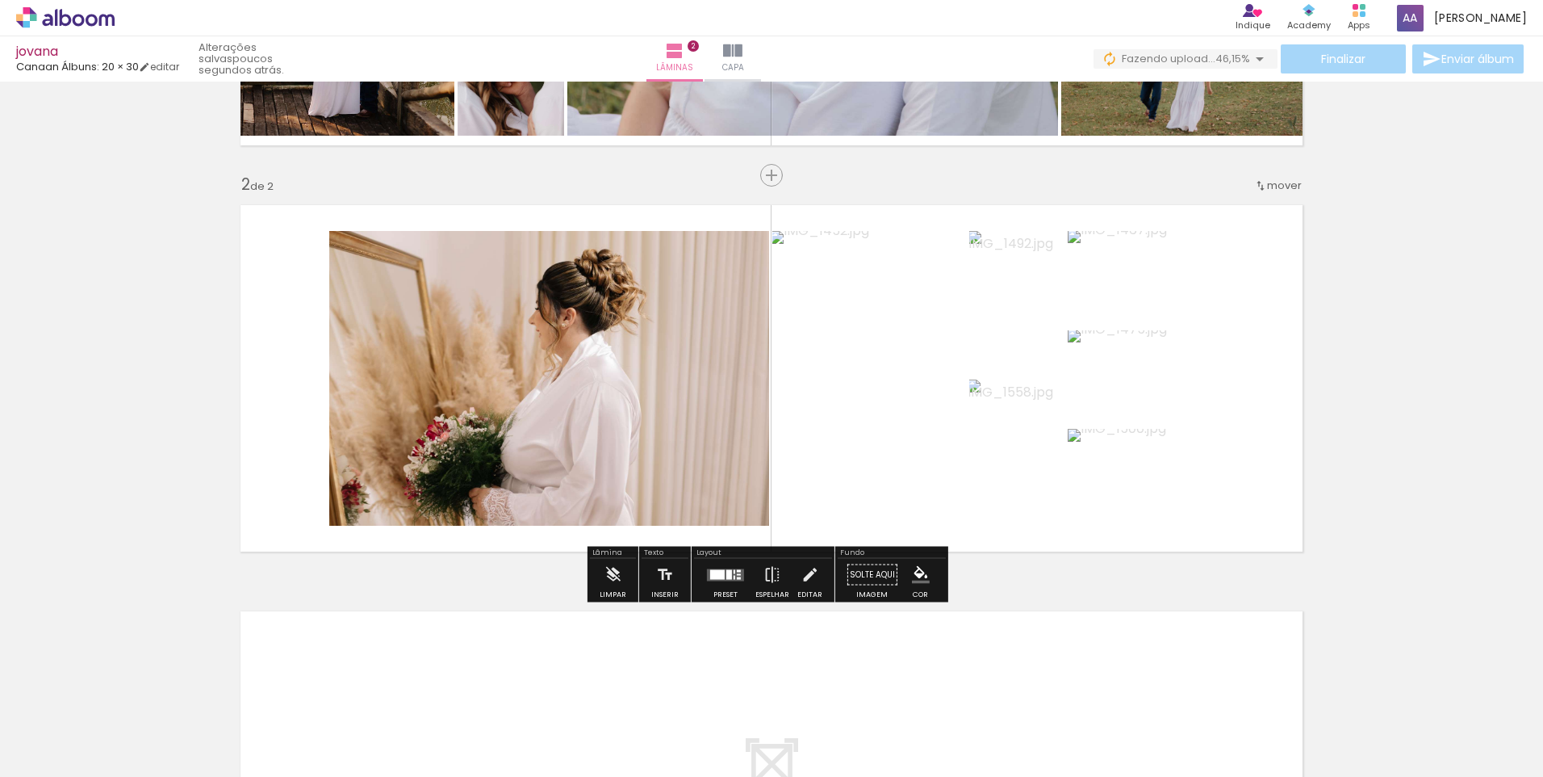
click at [707, 573] on quentale-layouter at bounding box center [725, 574] width 37 height 12
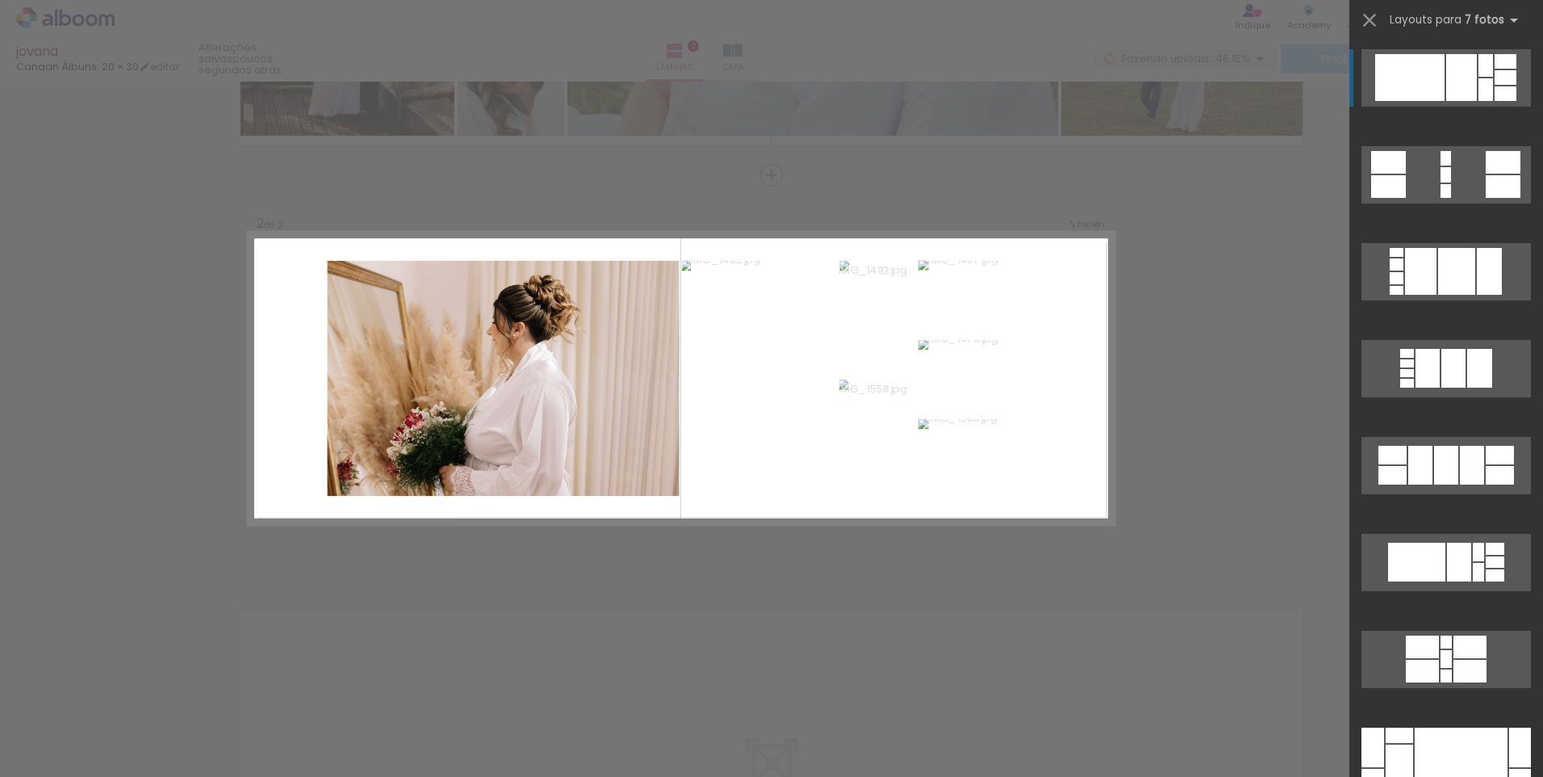
scroll to position [338, 0]
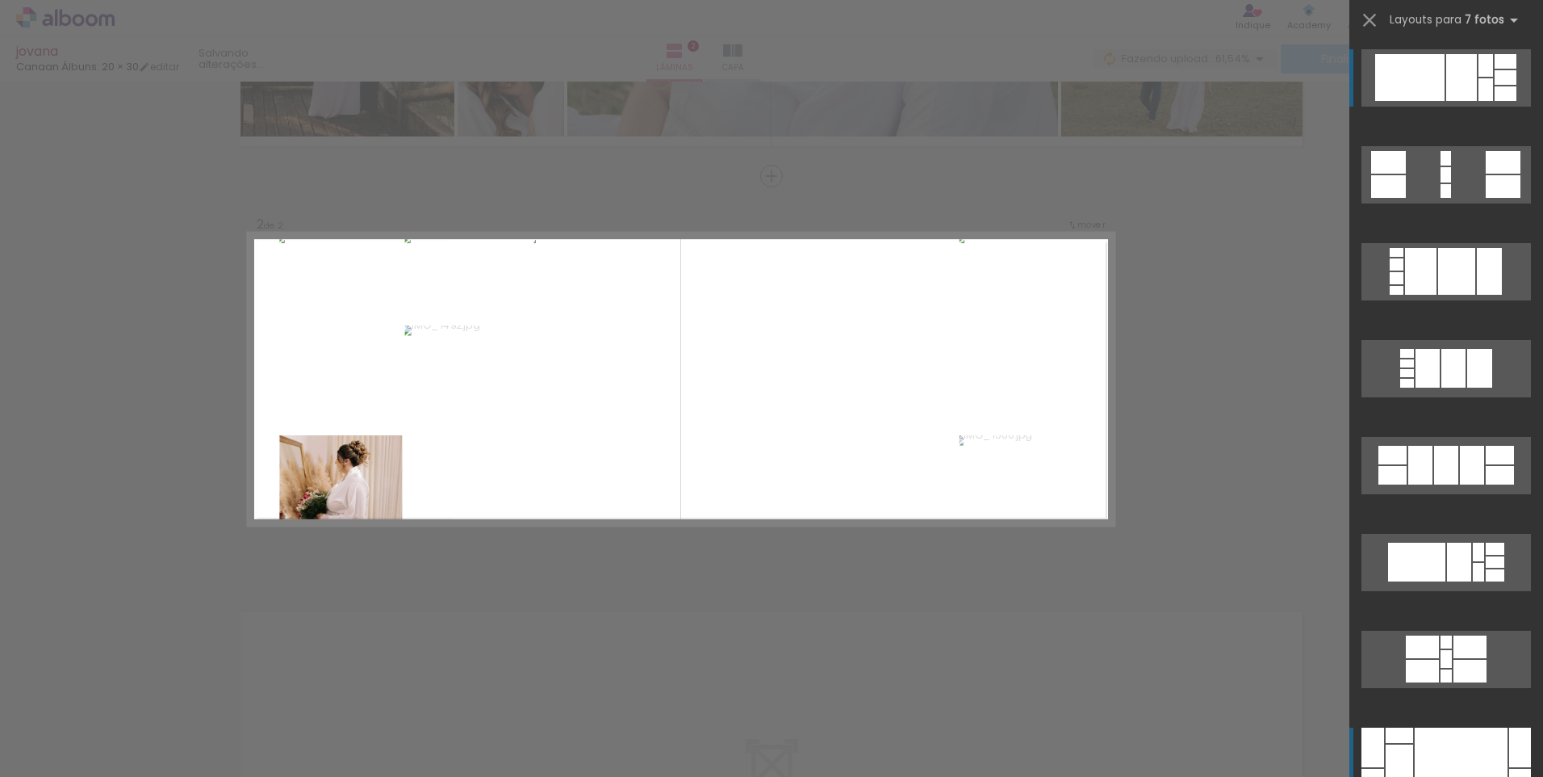
click at [1442, 736] on div at bounding box center [1461, 755] width 93 height 57
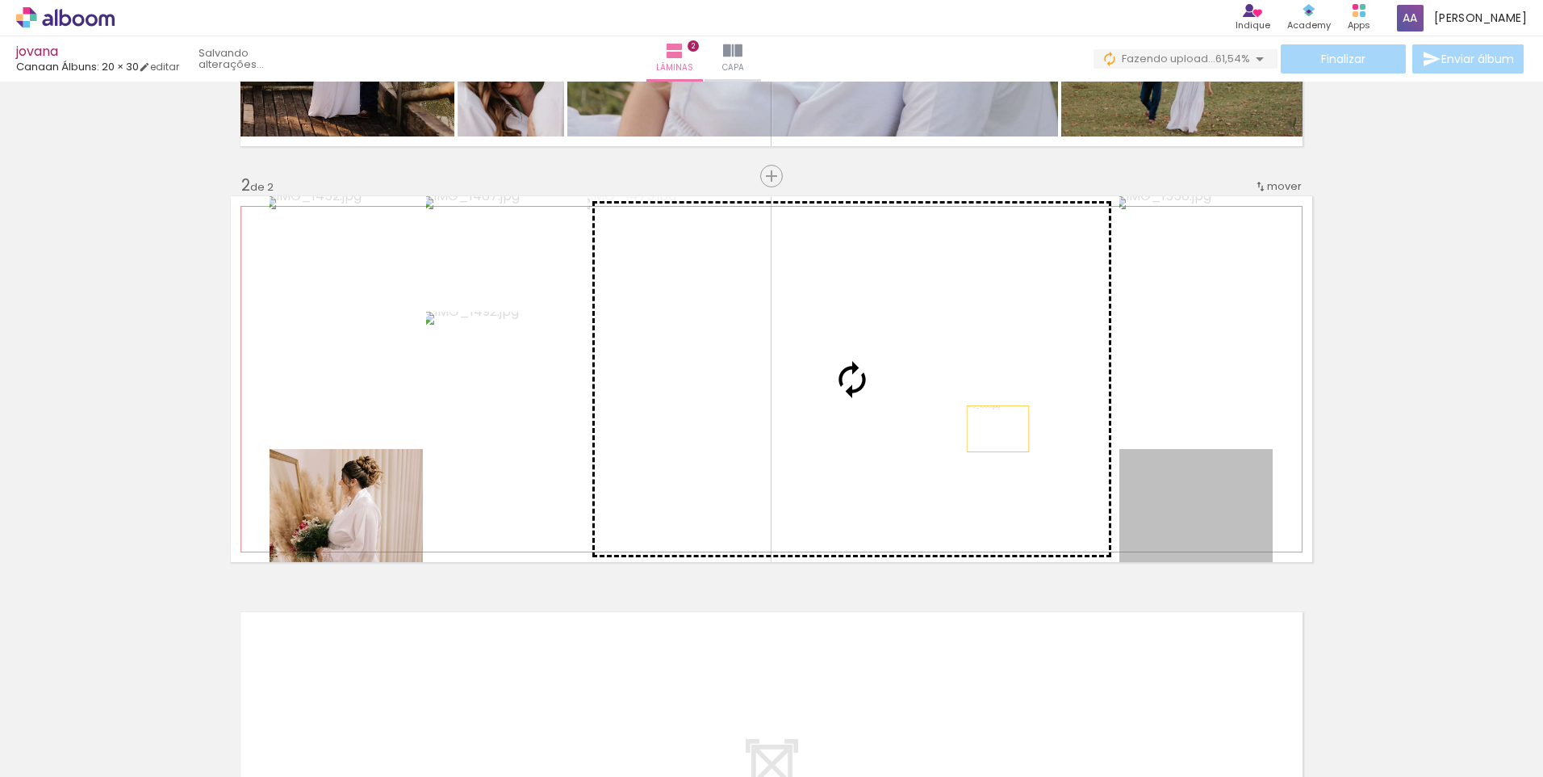
drag, startPoint x: 1183, startPoint y: 508, endPoint x: 983, endPoint y: 422, distance: 217.7
click at [0, 0] on slot at bounding box center [0, 0] width 0 height 0
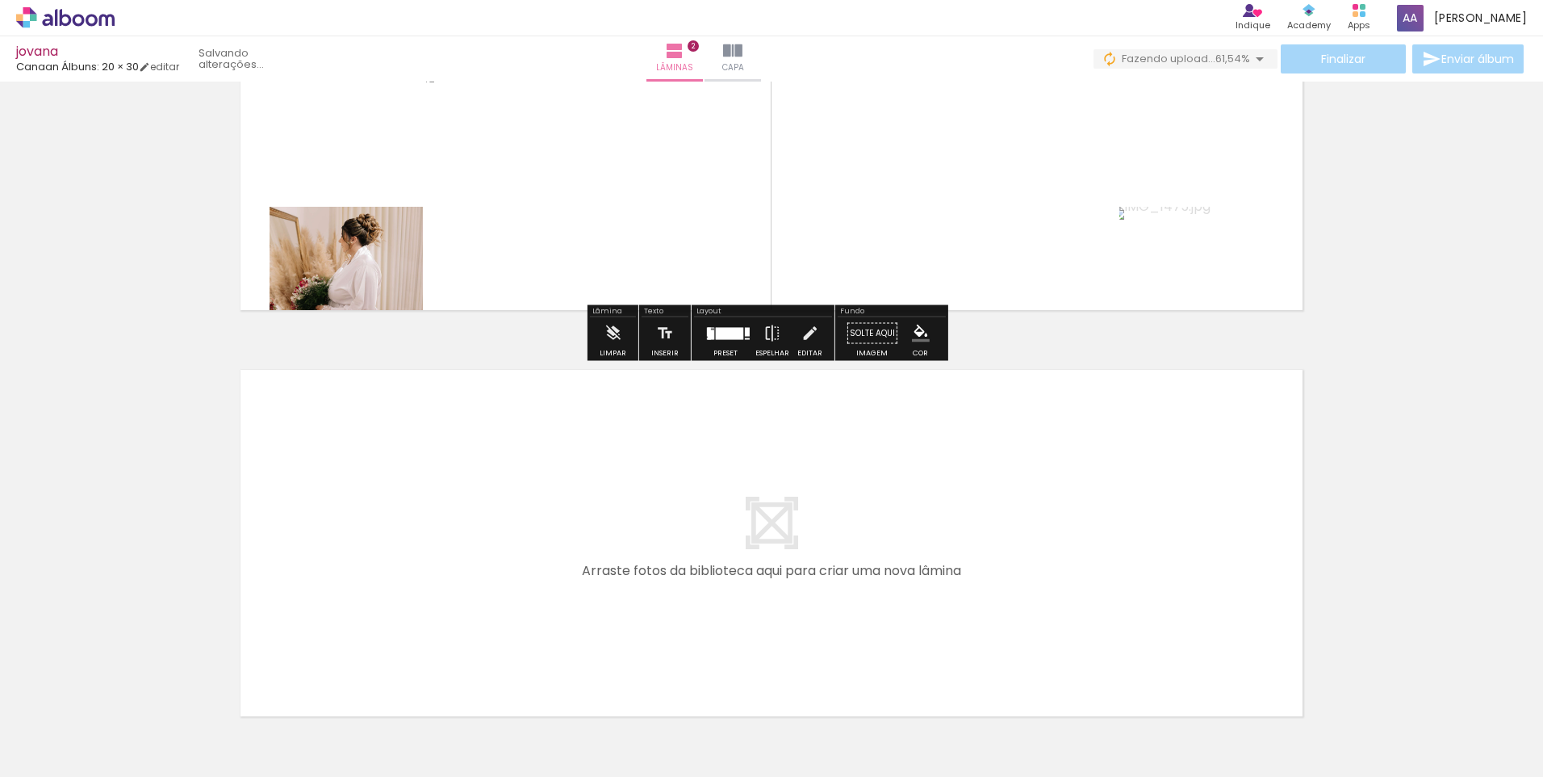
scroll to position [687, 0]
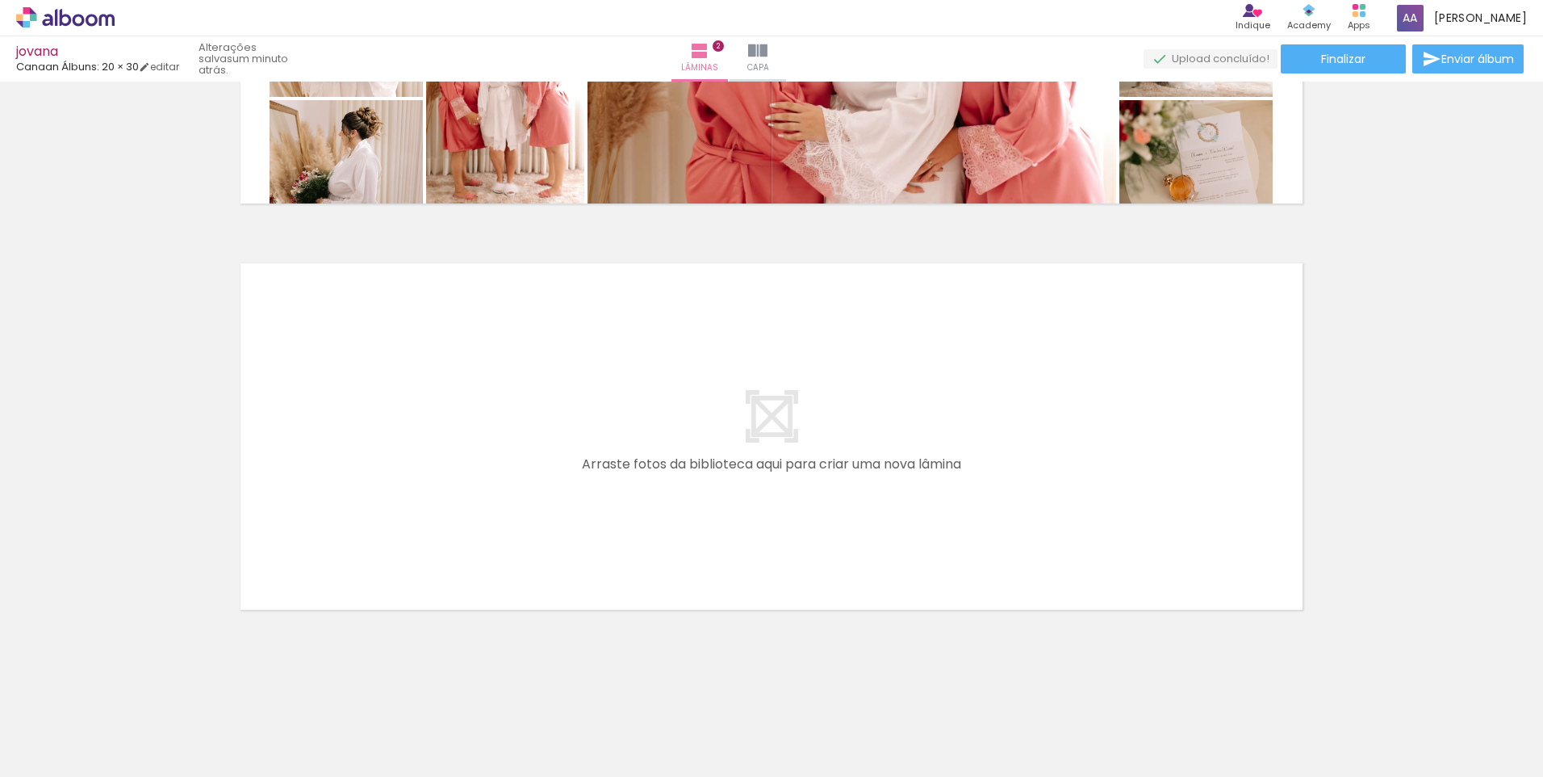
click at [73, 760] on span "Adicionar Fotos" at bounding box center [57, 755] width 48 height 18
click at [0, 0] on input "file" at bounding box center [0, 0] width 0 height 0
drag, startPoint x: 1338, startPoint y: 714, endPoint x: 1371, endPoint y: 659, distance: 64.1
click at [1003, 453] on quentale-workspace at bounding box center [771, 388] width 1543 height 777
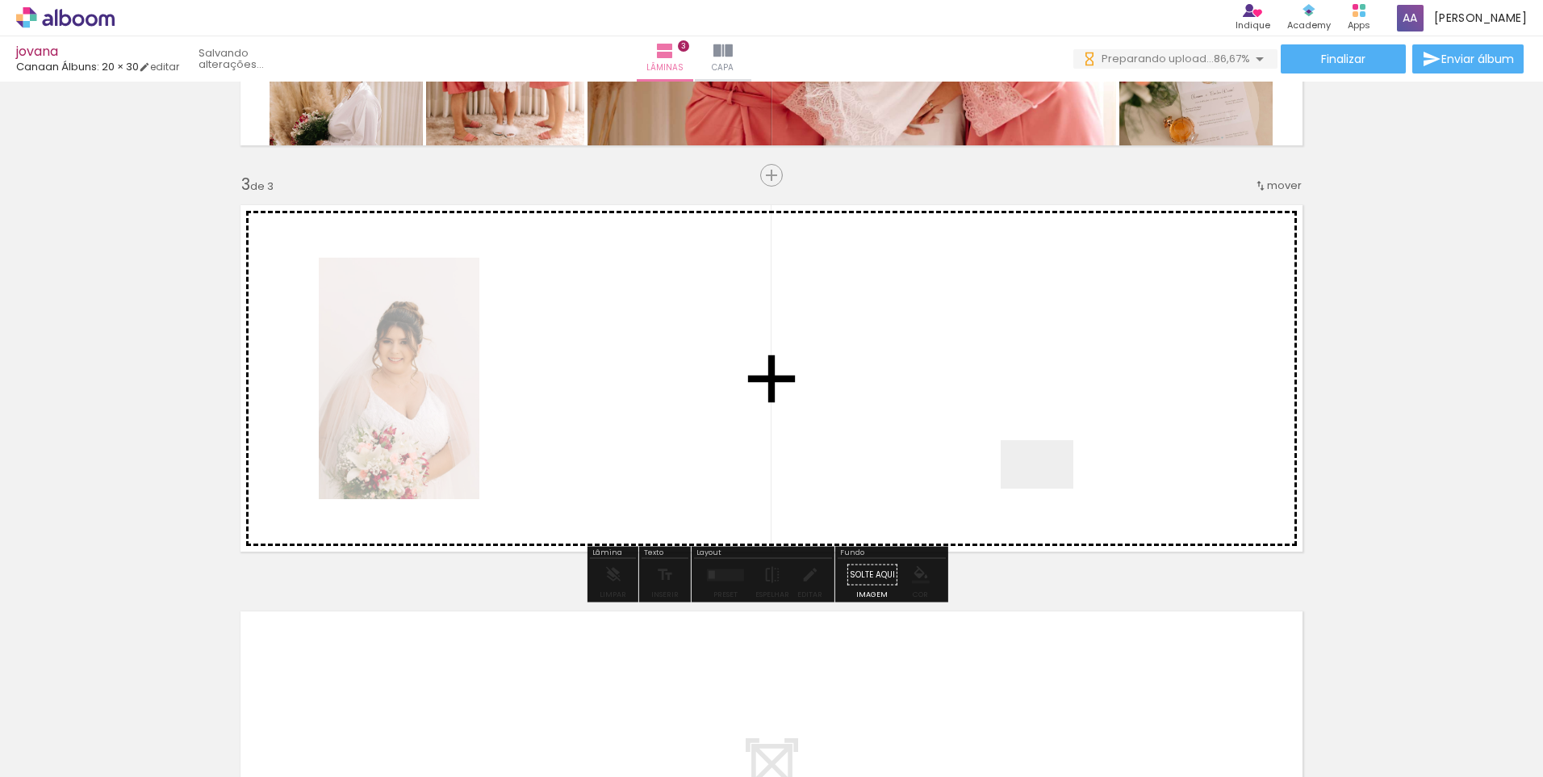
drag, startPoint x: 1049, startPoint y: 488, endPoint x: 872, endPoint y: 380, distance: 207.9
click at [872, 380] on quentale-workspace at bounding box center [771, 388] width 1543 height 777
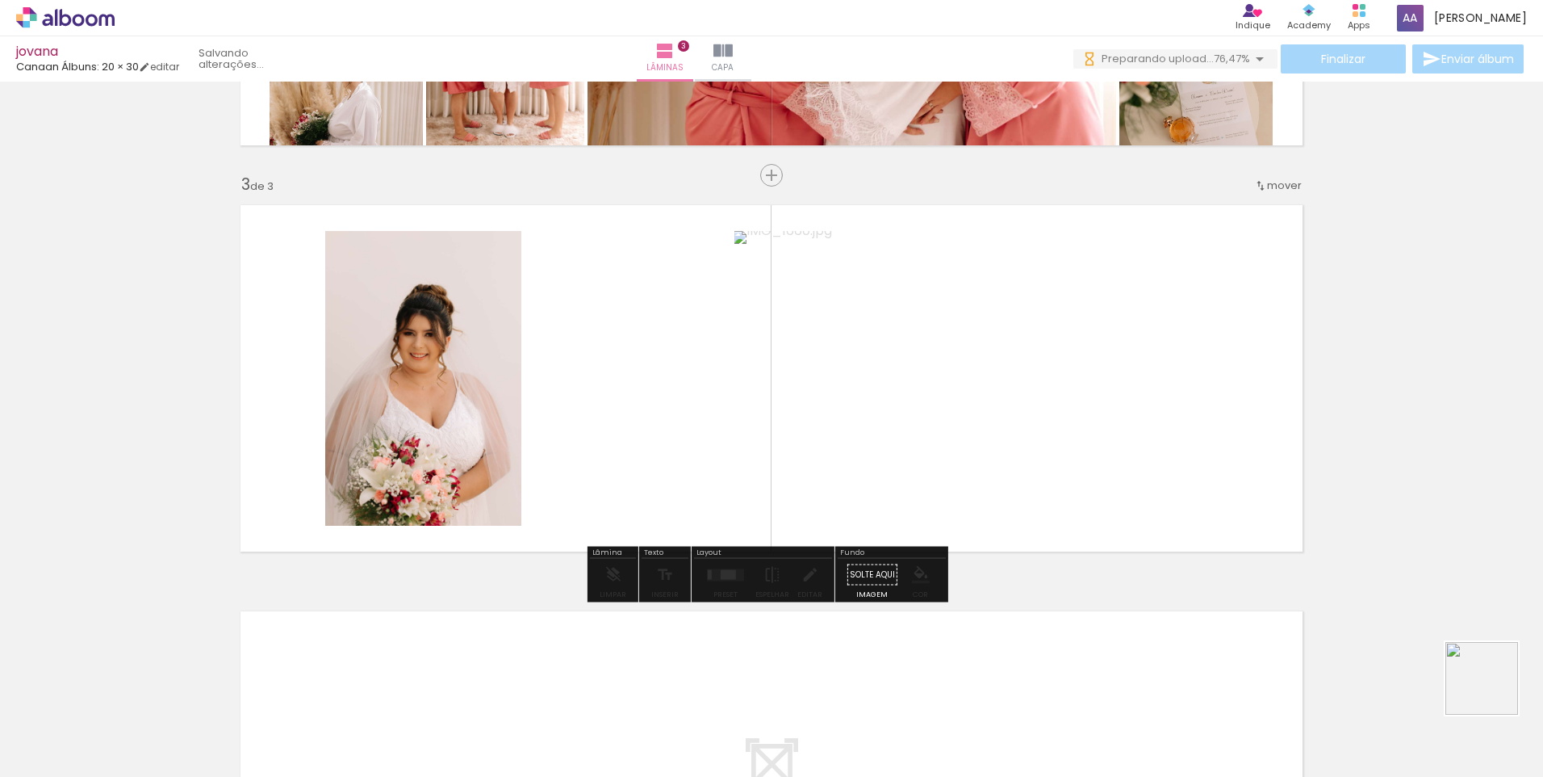
drag, startPoint x: 1494, startPoint y: 690, endPoint x: 922, endPoint y: 521, distance: 596.9
click at [904, 362] on quentale-workspace at bounding box center [771, 388] width 1543 height 777
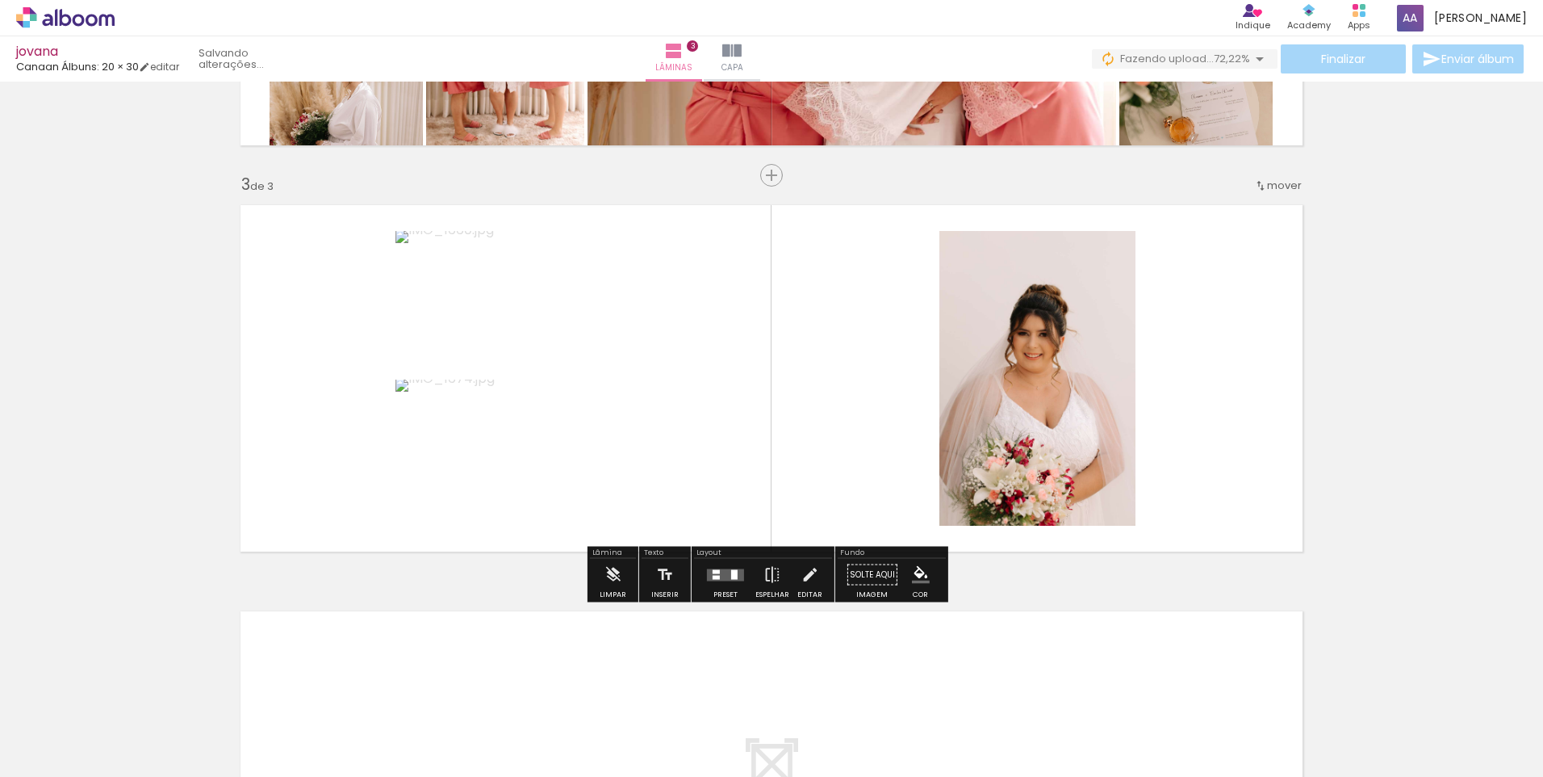
scroll to position [0, 221]
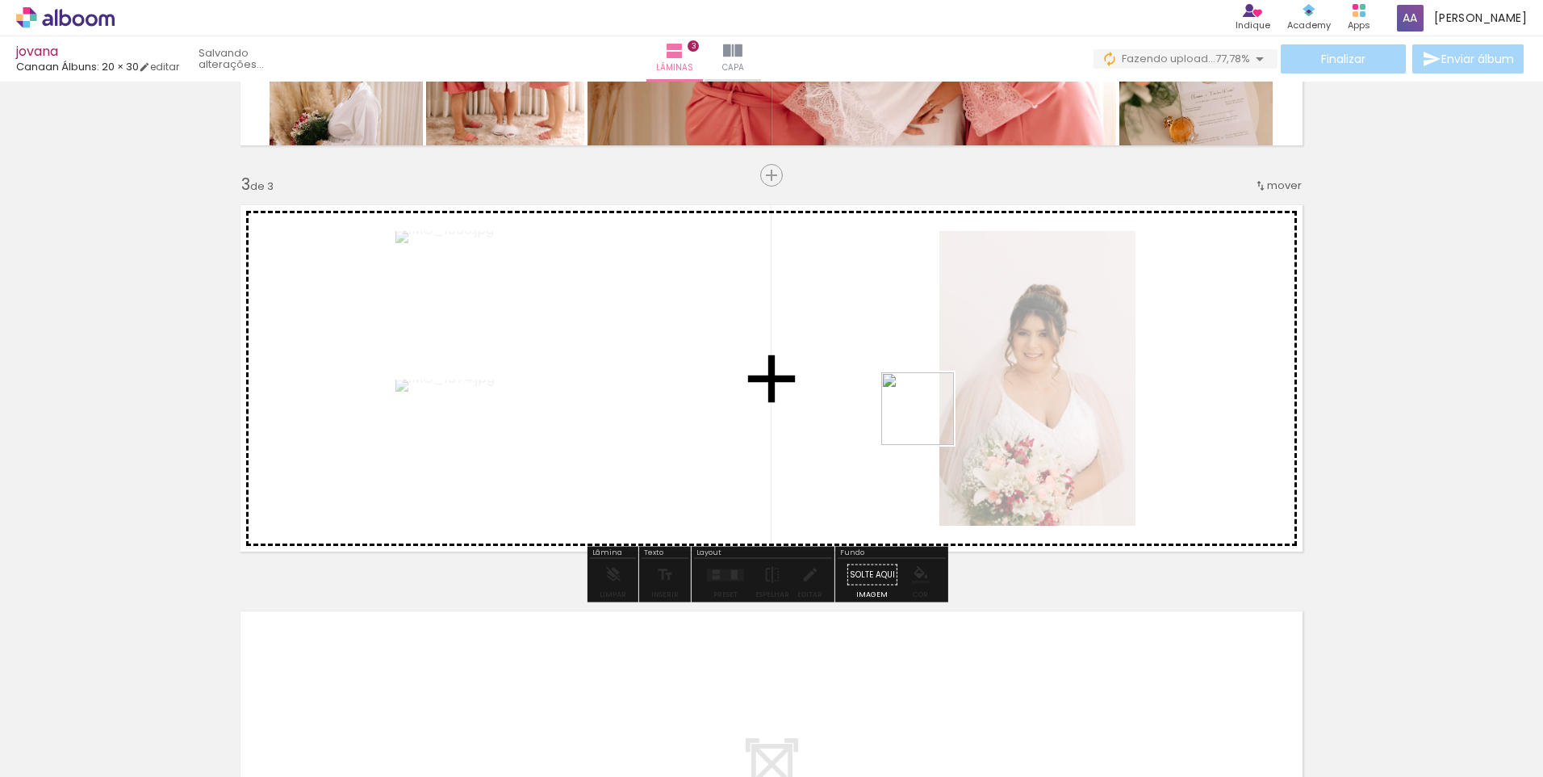
drag, startPoint x: 1269, startPoint y: 613, endPoint x: 1244, endPoint y: 599, distance: 28.9
click at [927, 415] on quentale-workspace at bounding box center [771, 388] width 1543 height 777
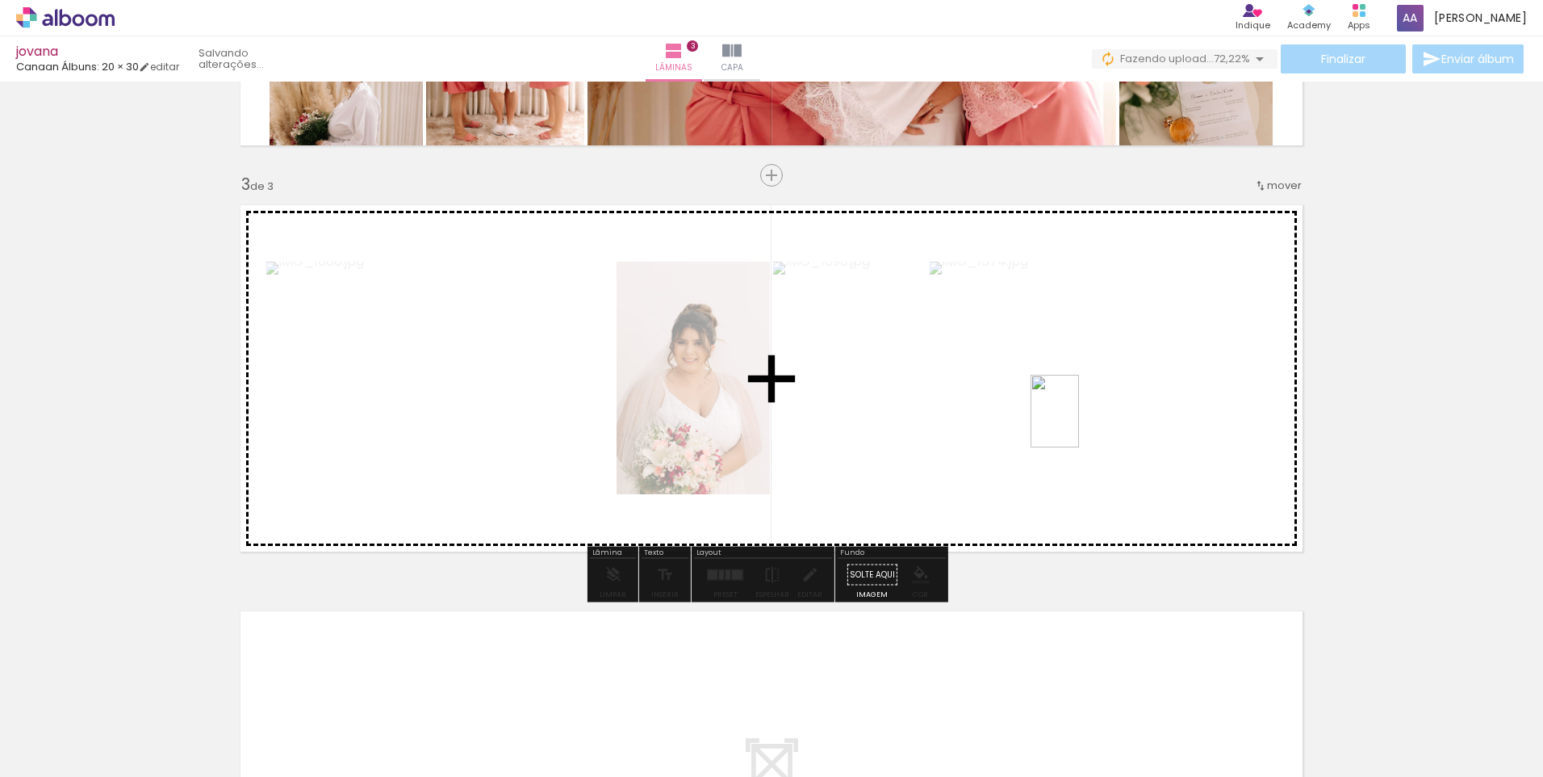
drag, startPoint x: 1463, startPoint y: 708, endPoint x: 1079, endPoint y: 423, distance: 477.7
click at [1079, 423] on quentale-workspace at bounding box center [771, 388] width 1543 height 777
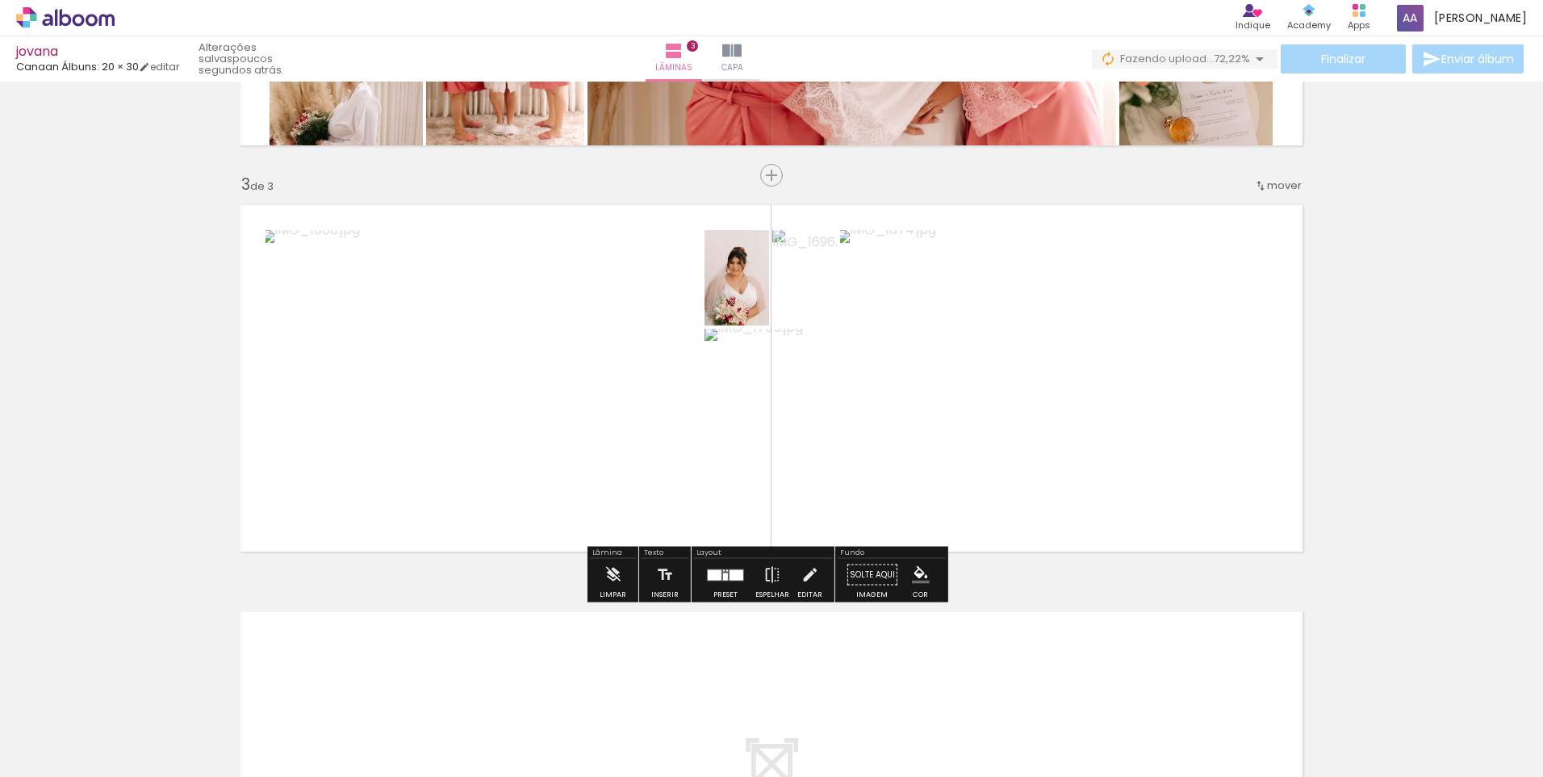
click at [740, 577] on quentale-layouter at bounding box center [725, 574] width 37 height 12
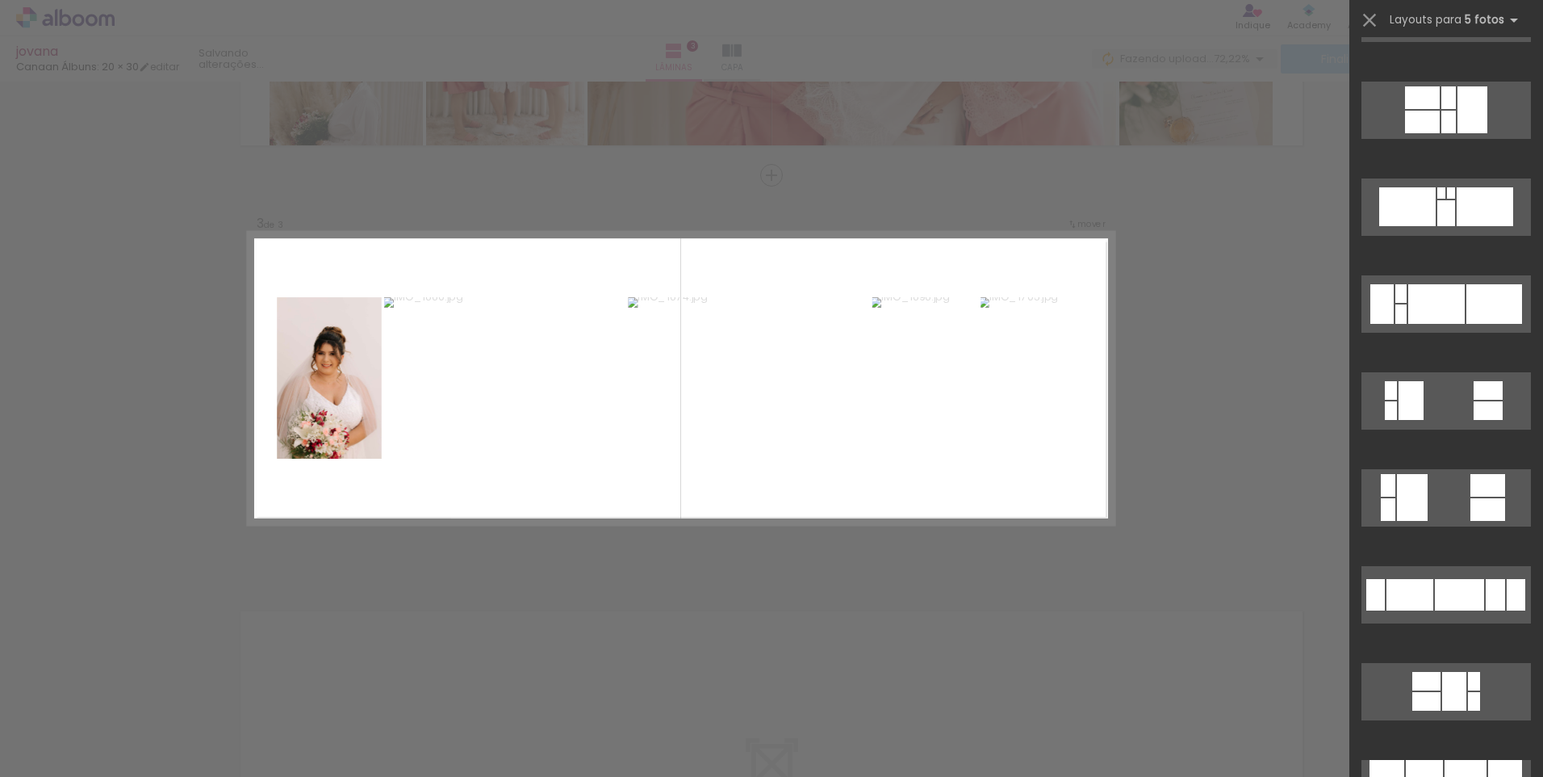
scroll to position [807, 0]
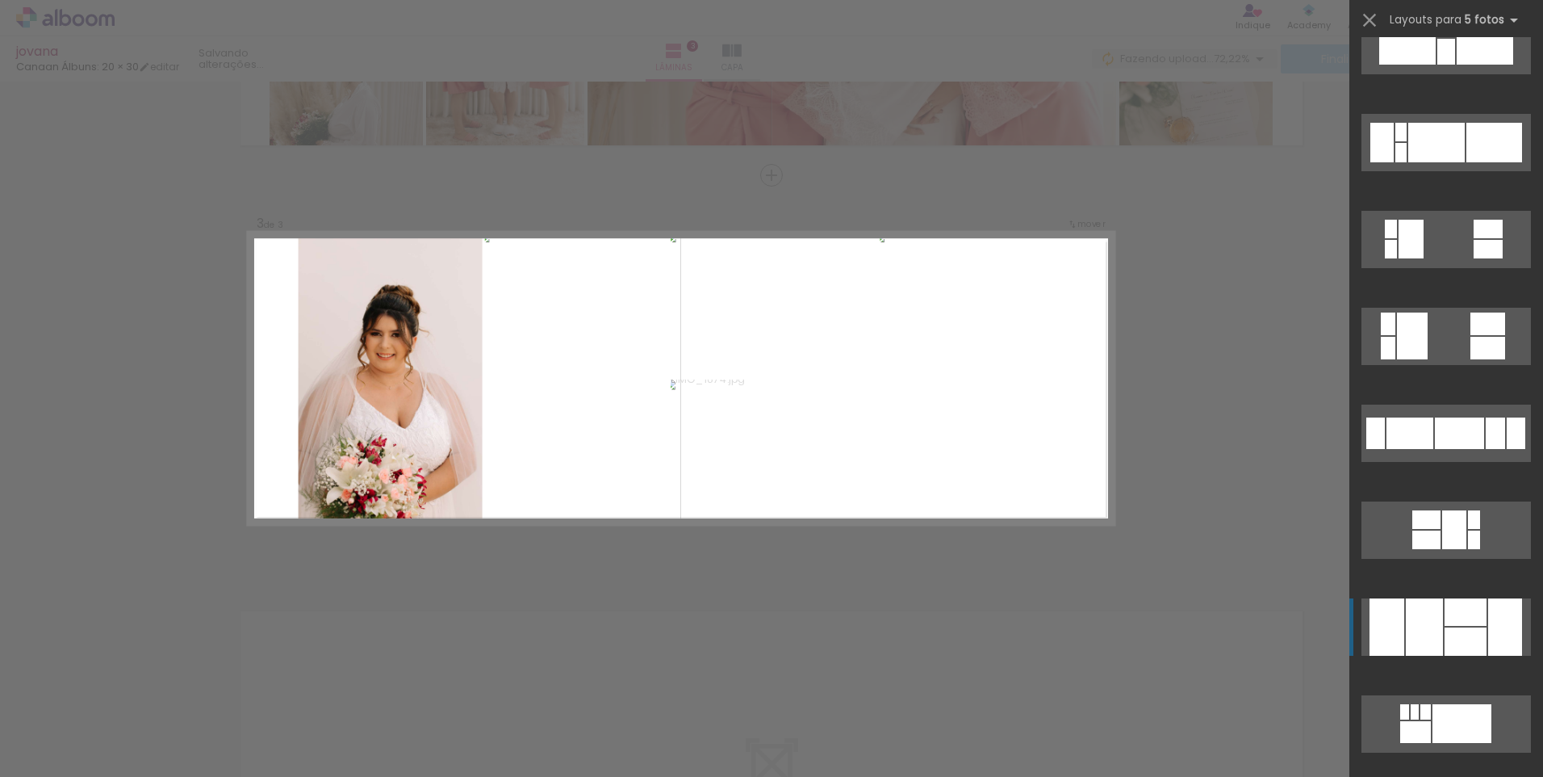
click at [1453, 632] on div at bounding box center [1466, 641] width 42 height 28
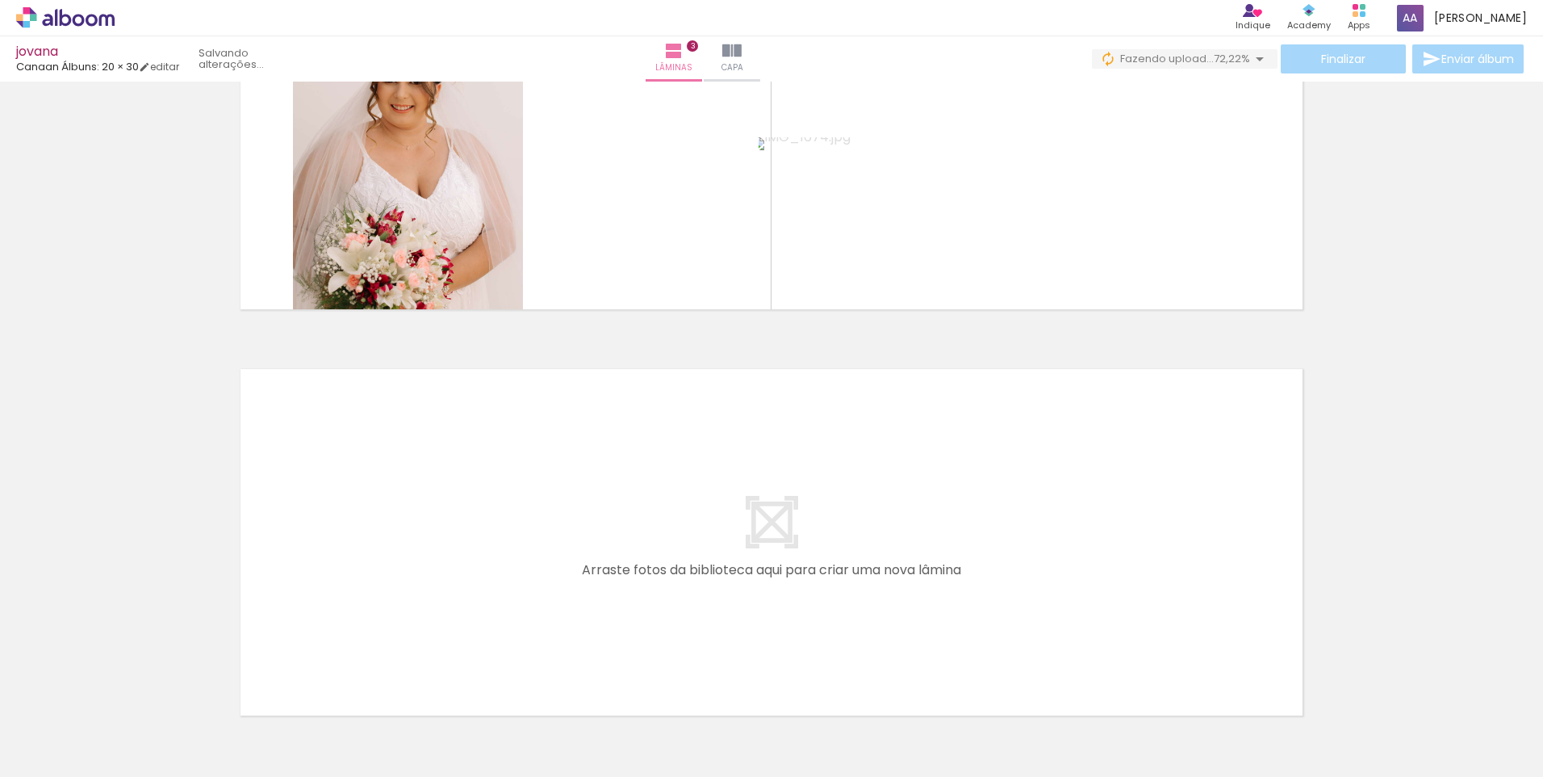
scroll to position [1093, 0]
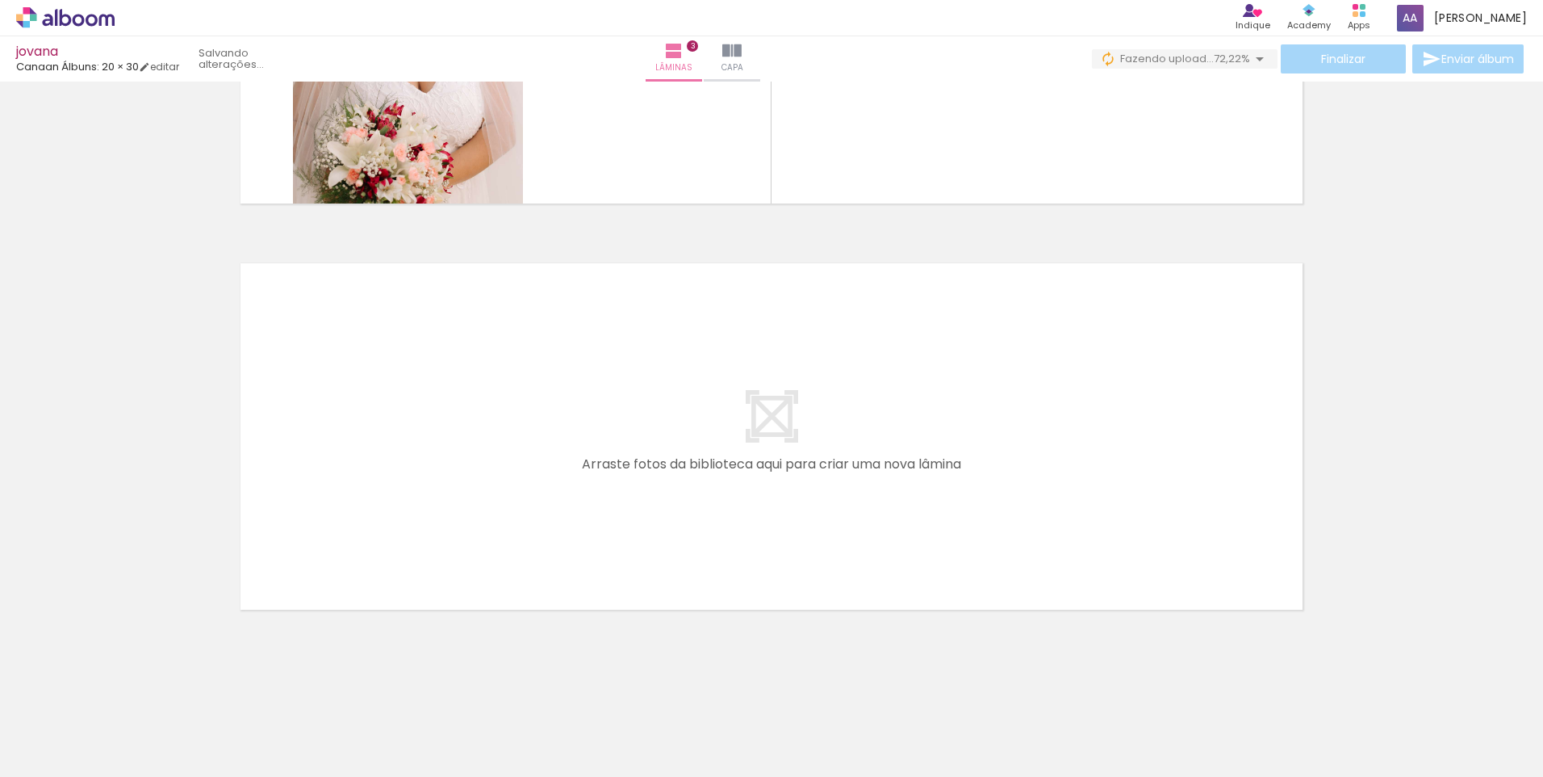
click at [59, 750] on span "Adicionar Fotos" at bounding box center [57, 755] width 48 height 18
click at [0, 0] on input "file" at bounding box center [0, 0] width 0 height 0
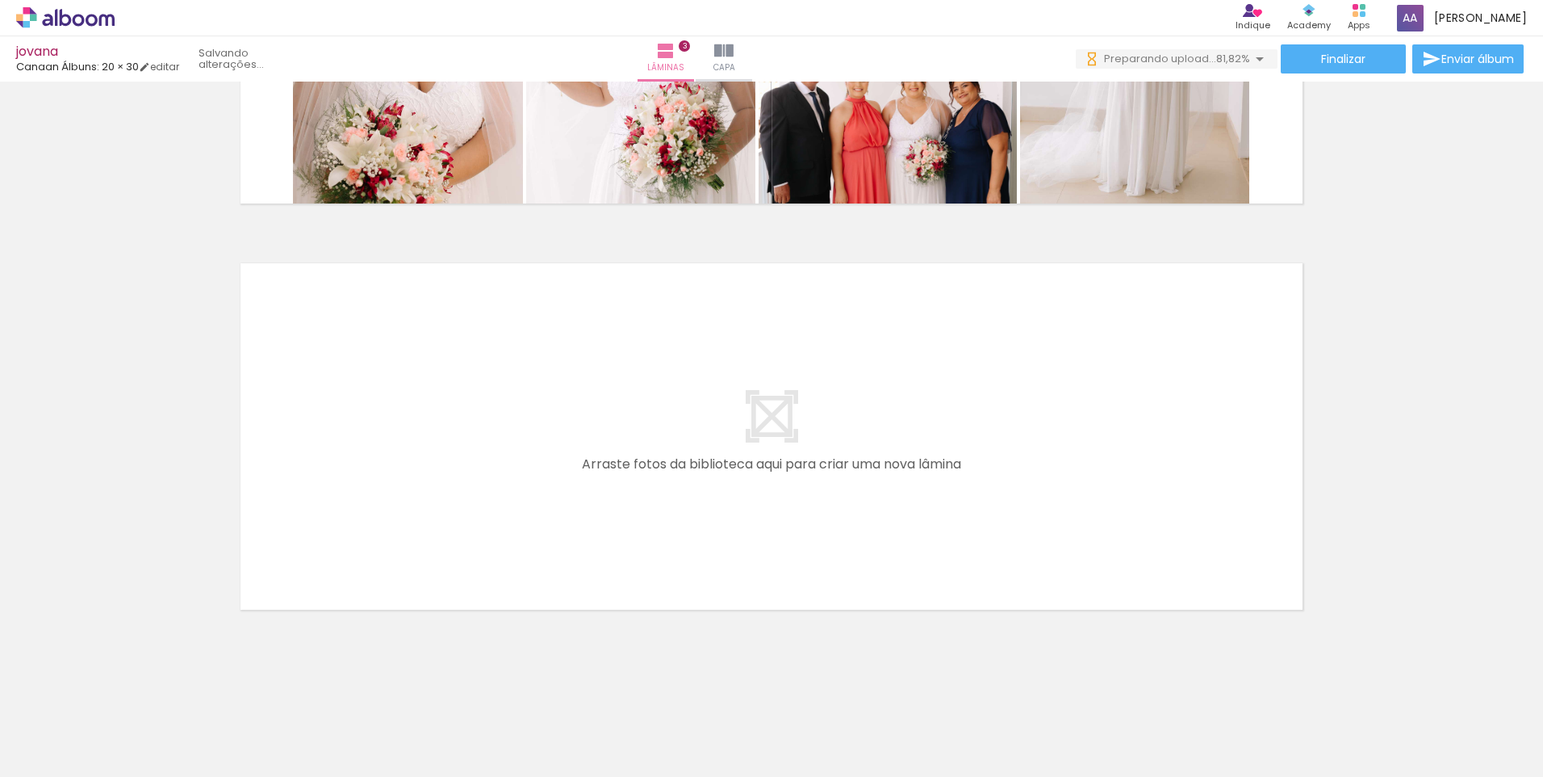
scroll to position [0, 673]
drag, startPoint x: 1116, startPoint y: 720, endPoint x: 1202, endPoint y: 666, distance: 101.9
click at [1056, 497] on quentale-workspace at bounding box center [771, 388] width 1543 height 777
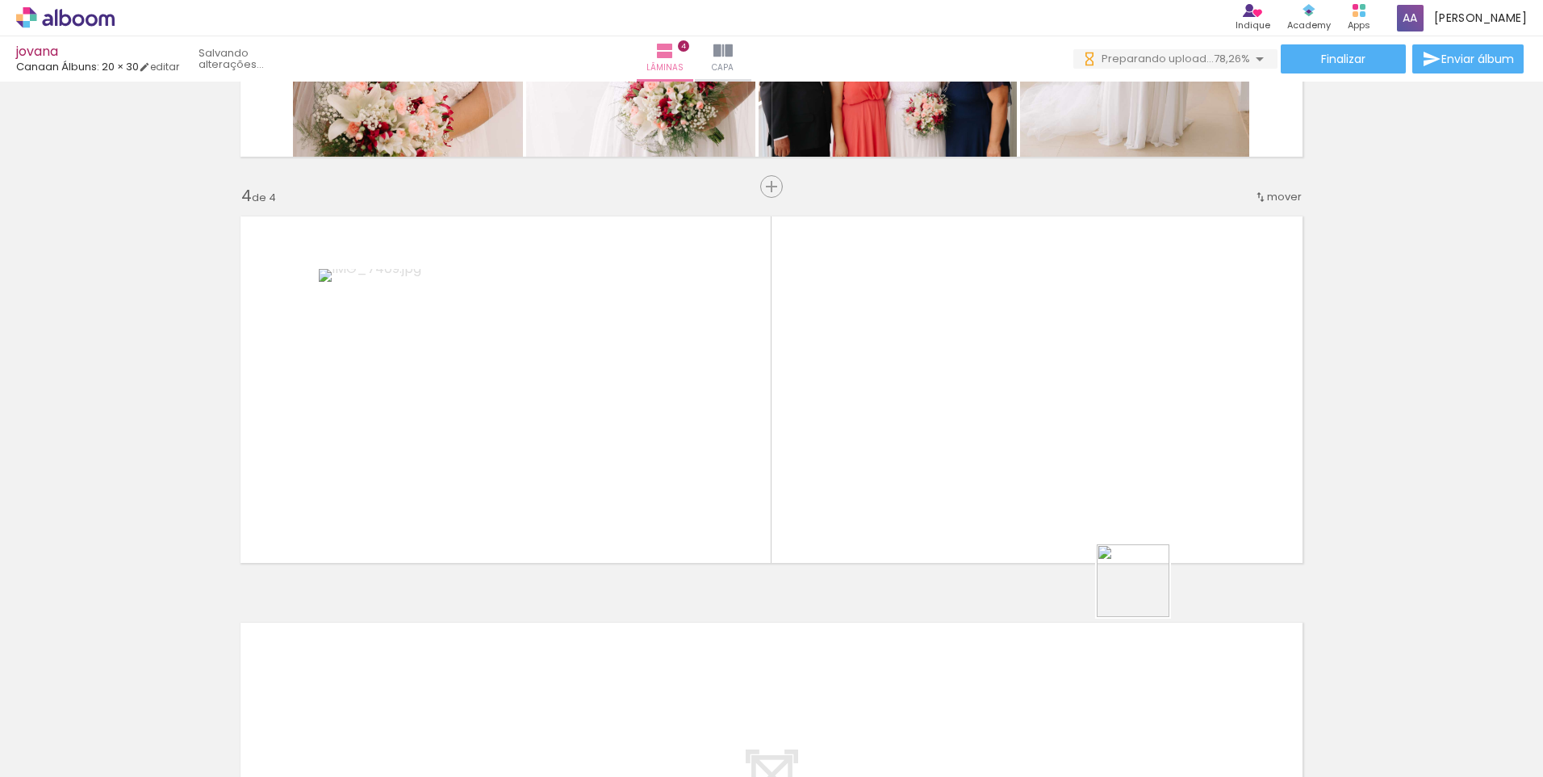
scroll to position [1151, 0]
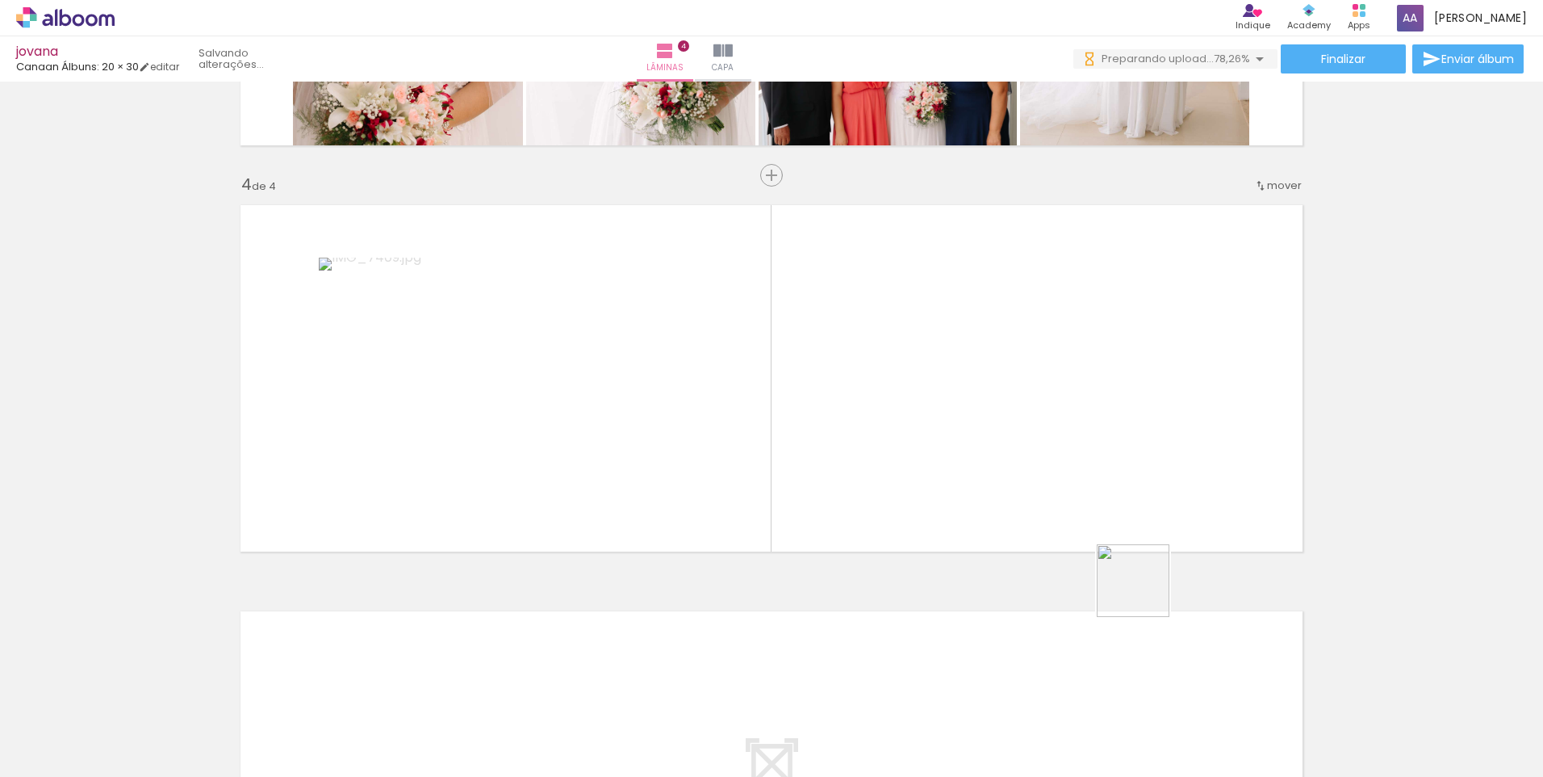
drag, startPoint x: 1145, startPoint y: 592, endPoint x: 1214, endPoint y: 643, distance: 84.9
click at [1061, 395] on quentale-workspace at bounding box center [771, 388] width 1543 height 777
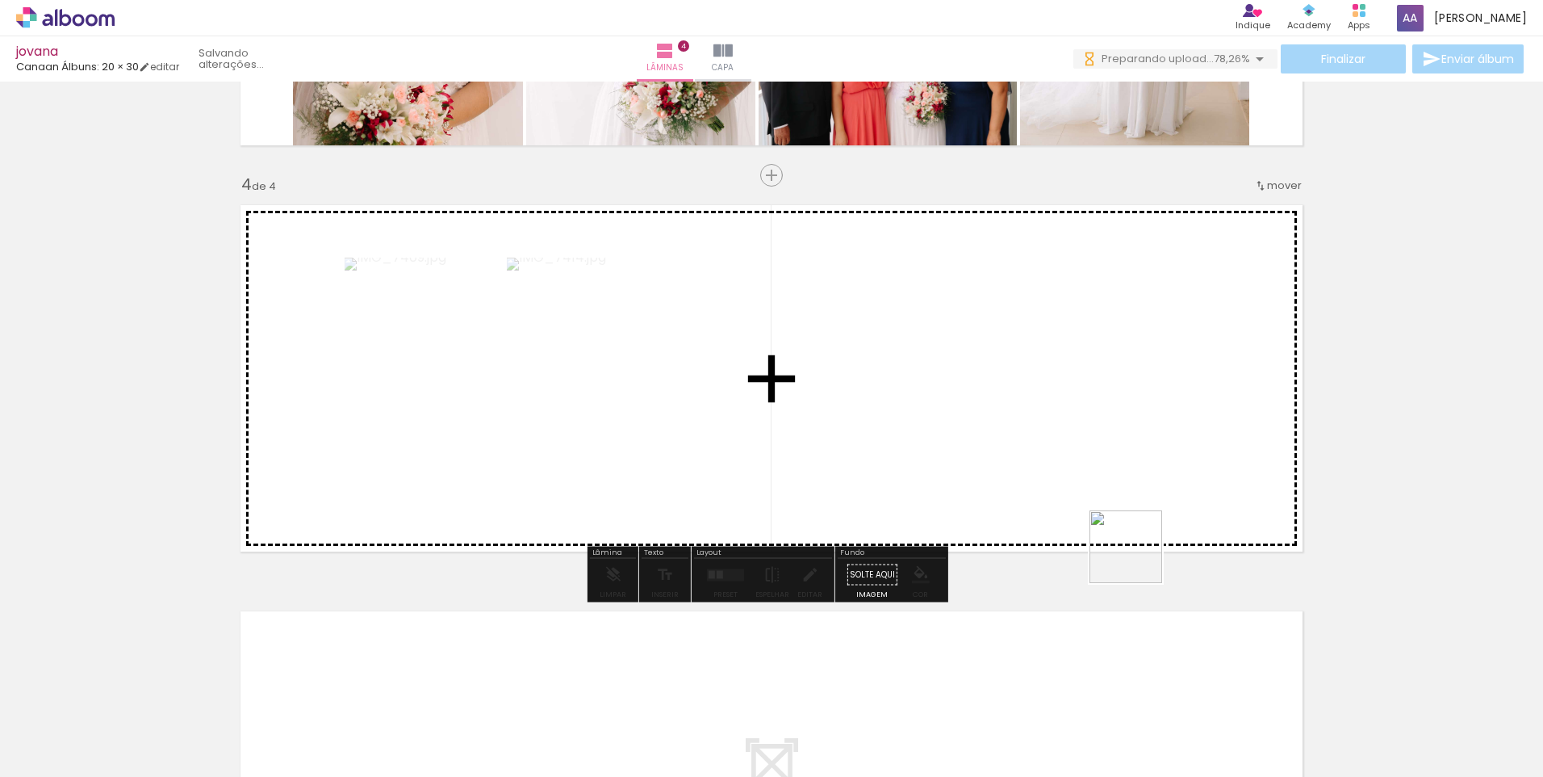
drag, startPoint x: 1138, startPoint y: 559, endPoint x: 1328, endPoint y: 703, distance: 238.4
click at [1012, 425] on quentale-workspace at bounding box center [771, 388] width 1543 height 777
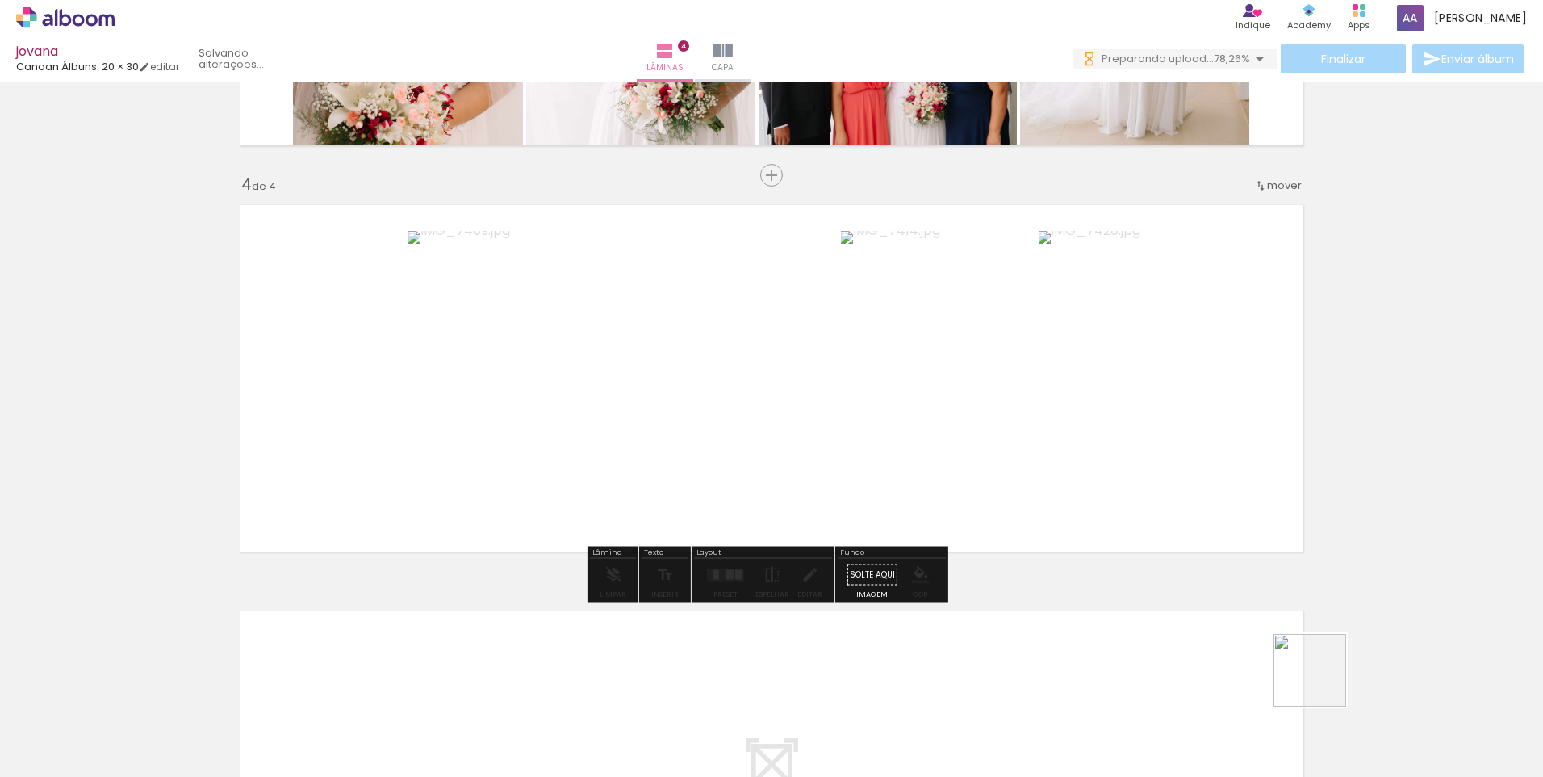
drag, startPoint x: 1385, startPoint y: 724, endPoint x: 1409, endPoint y: 705, distance: 30.5
click at [967, 432] on quentale-workspace at bounding box center [771, 388] width 1543 height 777
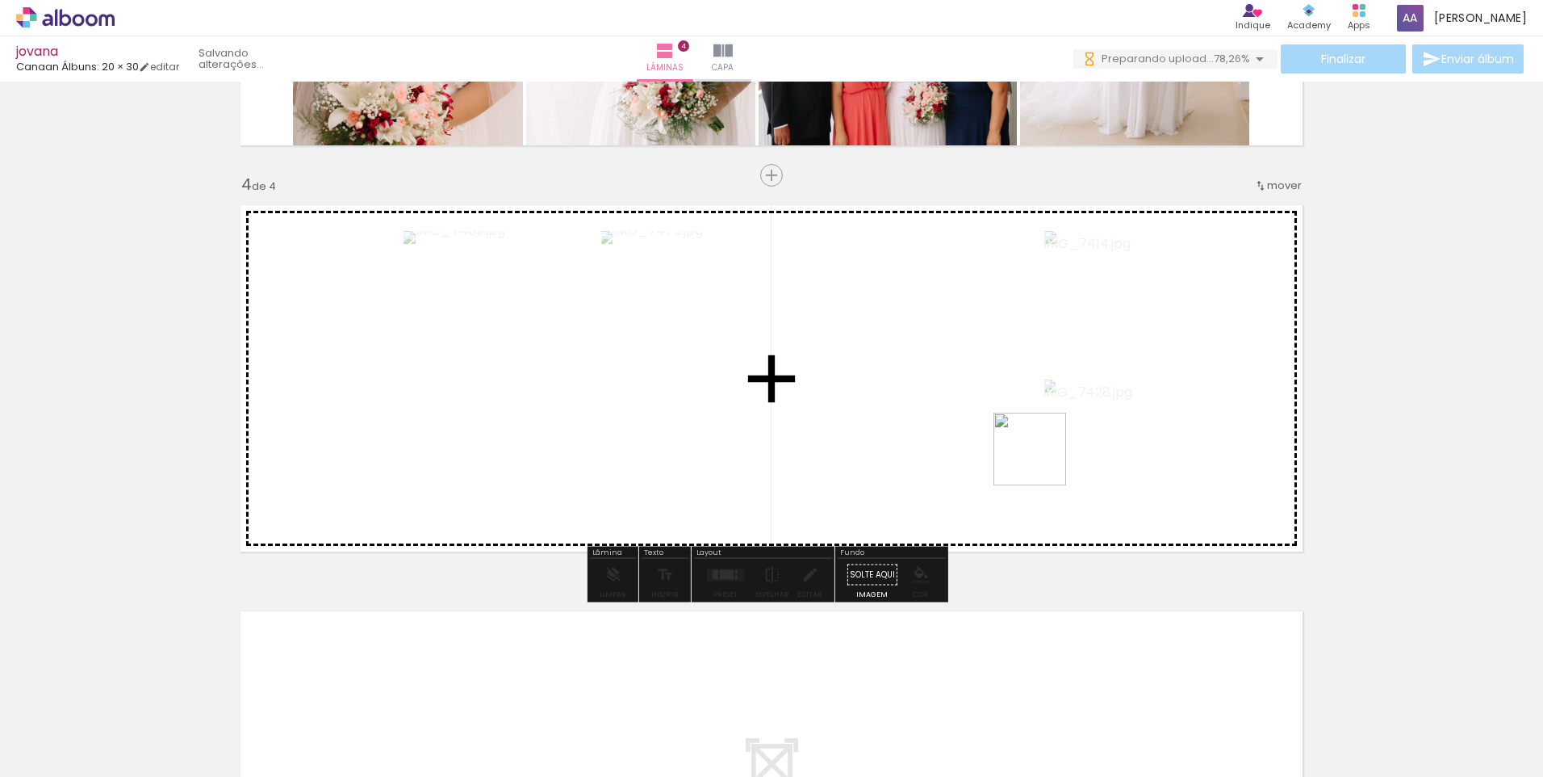
drag, startPoint x: 1392, startPoint y: 675, endPoint x: 1036, endPoint y: 450, distance: 420.1
click at [1036, 450] on quentale-workspace at bounding box center [771, 388] width 1543 height 777
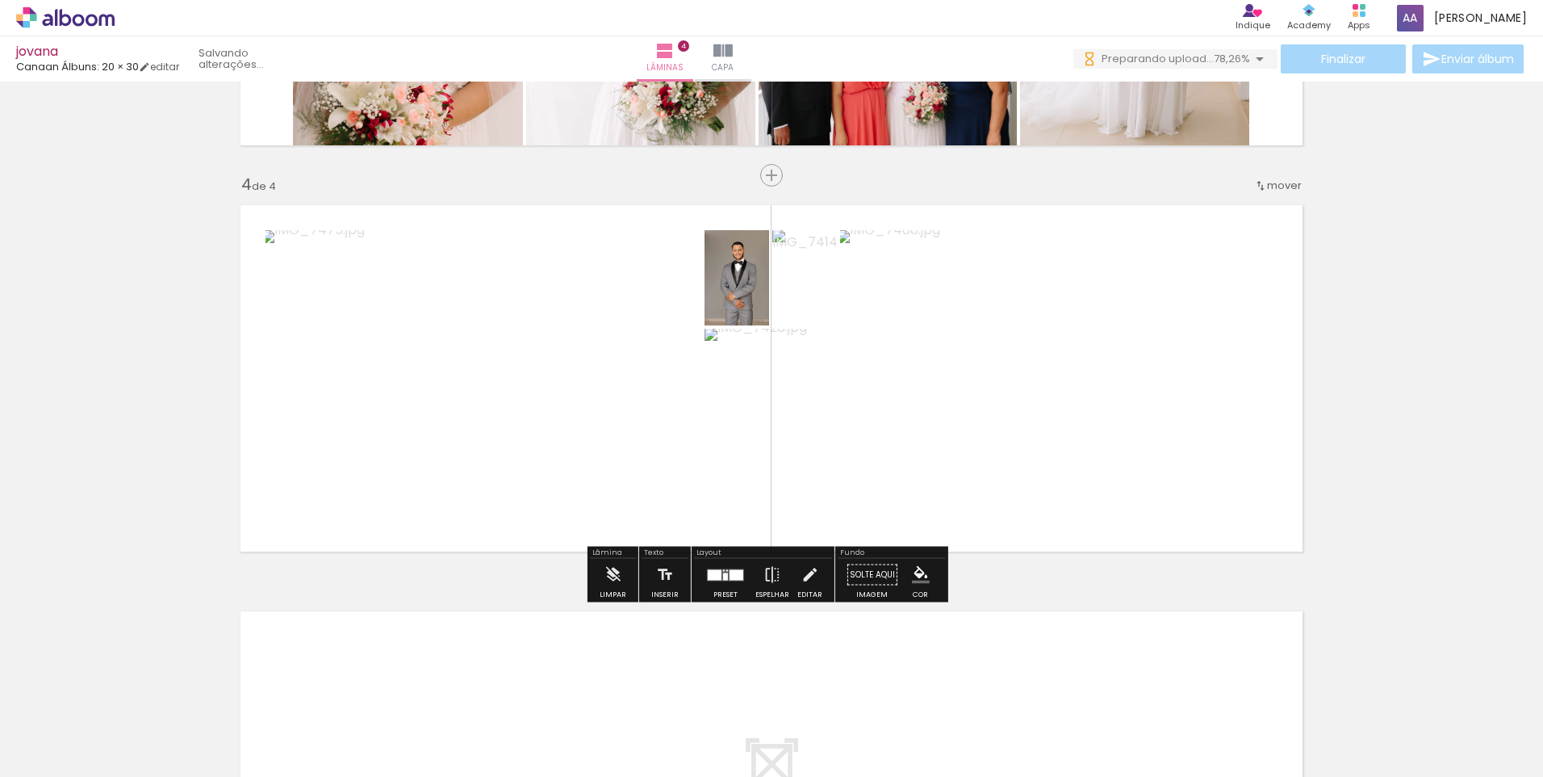
click at [704, 583] on div at bounding box center [726, 575] width 44 height 32
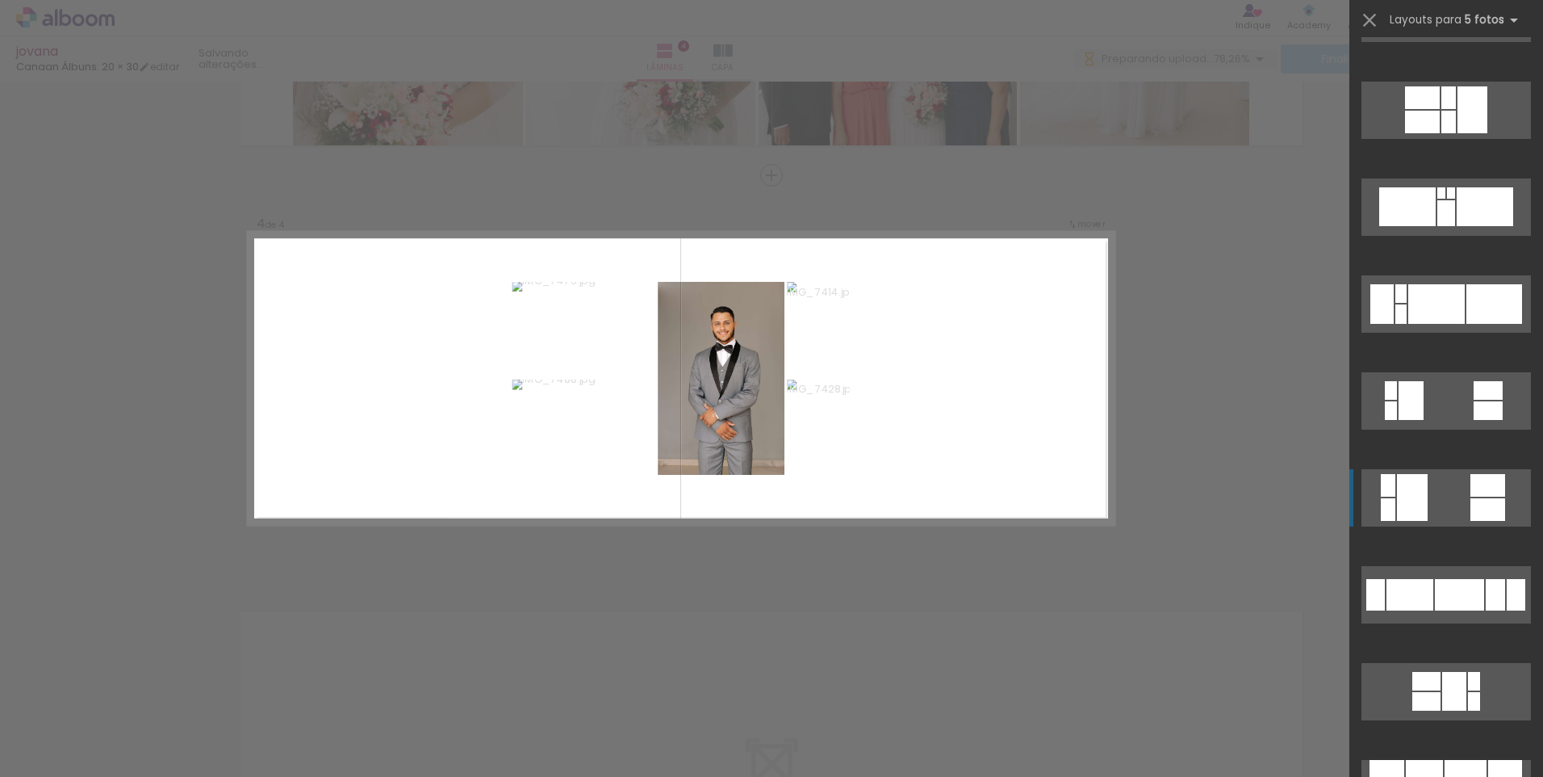
scroll to position [726, 0]
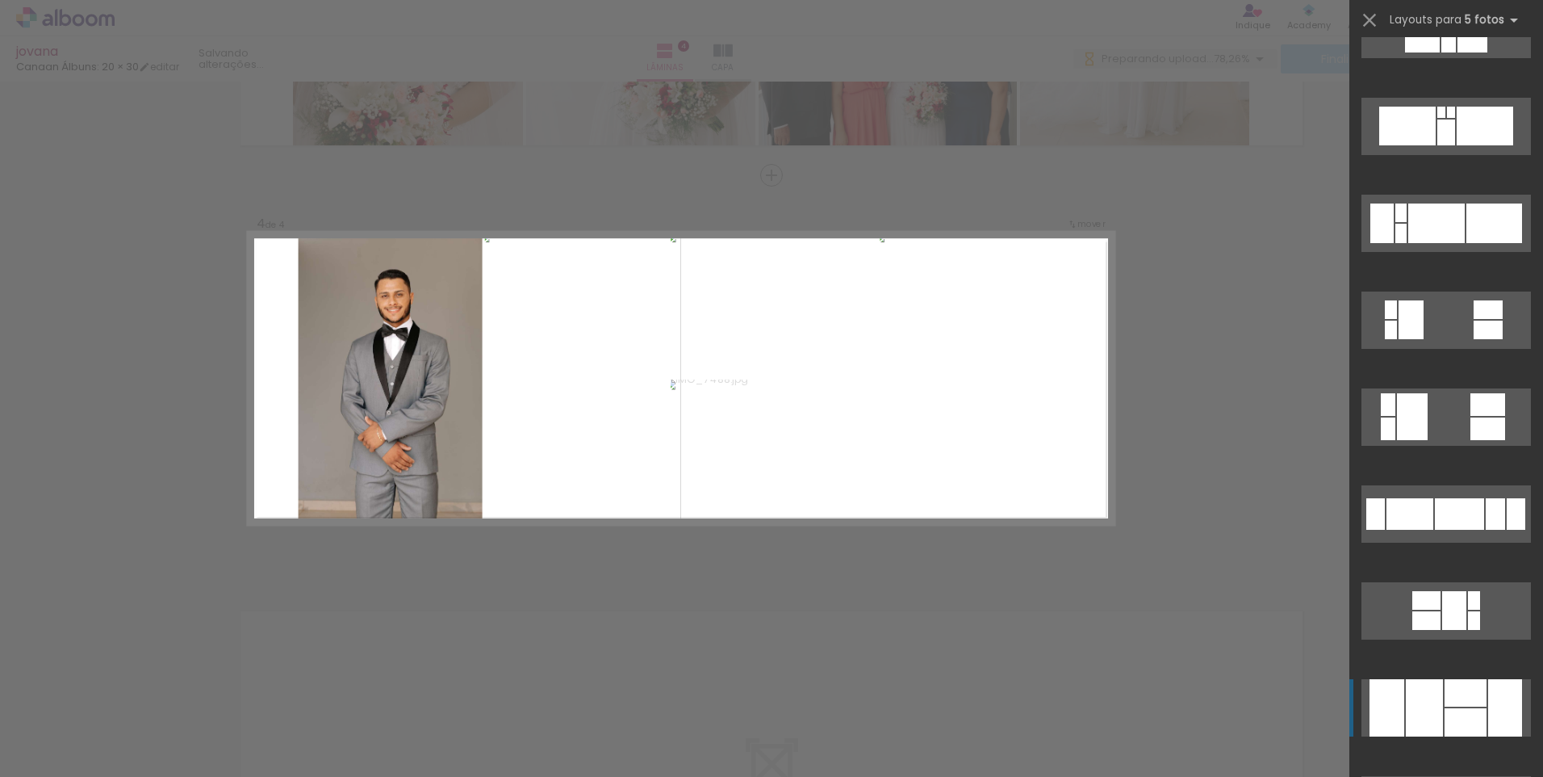
click at [1457, 690] on div at bounding box center [1466, 692] width 42 height 27
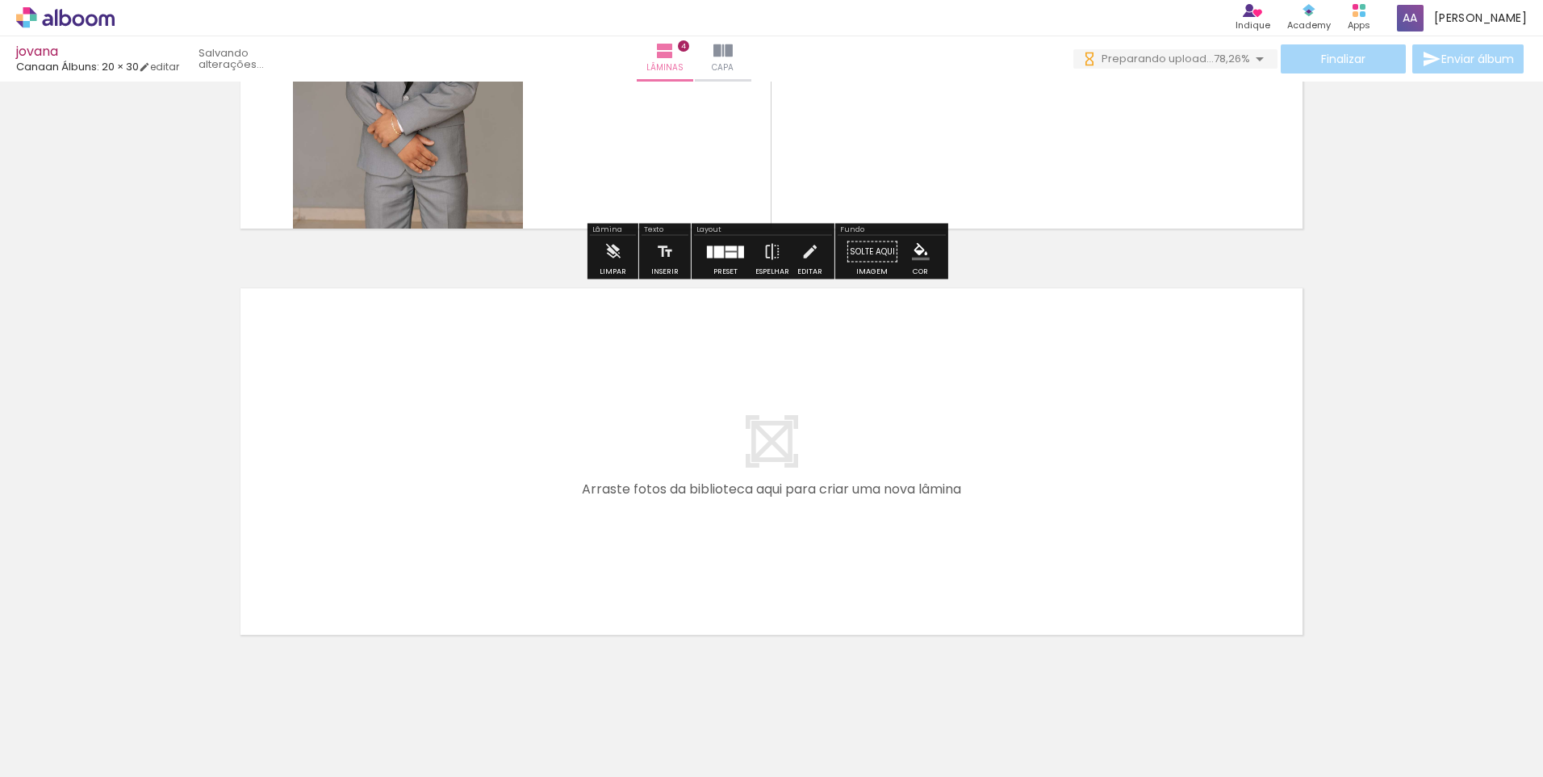
scroll to position [1499, 0]
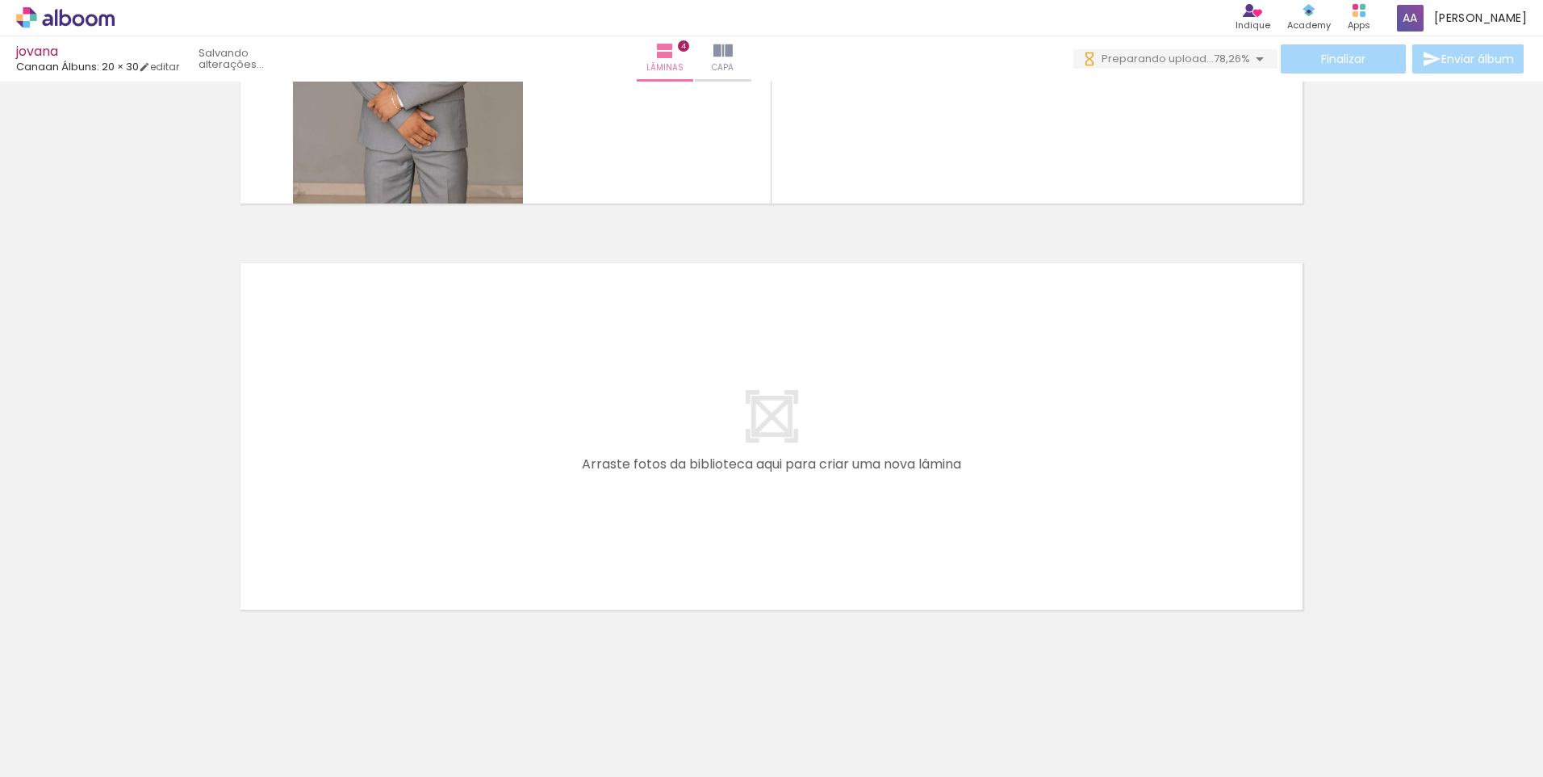
click at [66, 764] on paper-button "Adicionar Fotos" at bounding box center [49, 755] width 78 height 26
click at [0, 0] on input "file" at bounding box center [0, 0] width 0 height 0
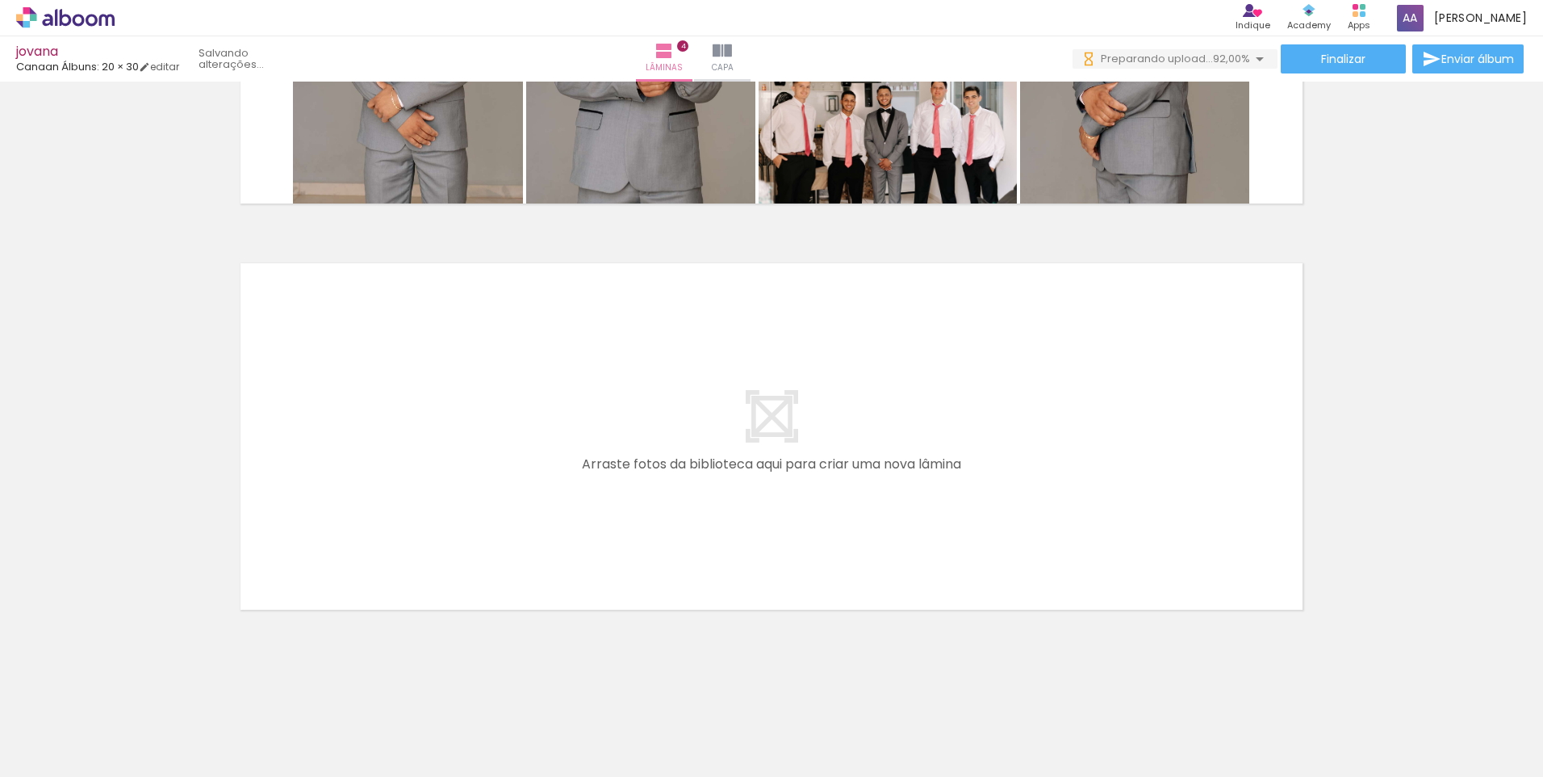
scroll to position [0, 0]
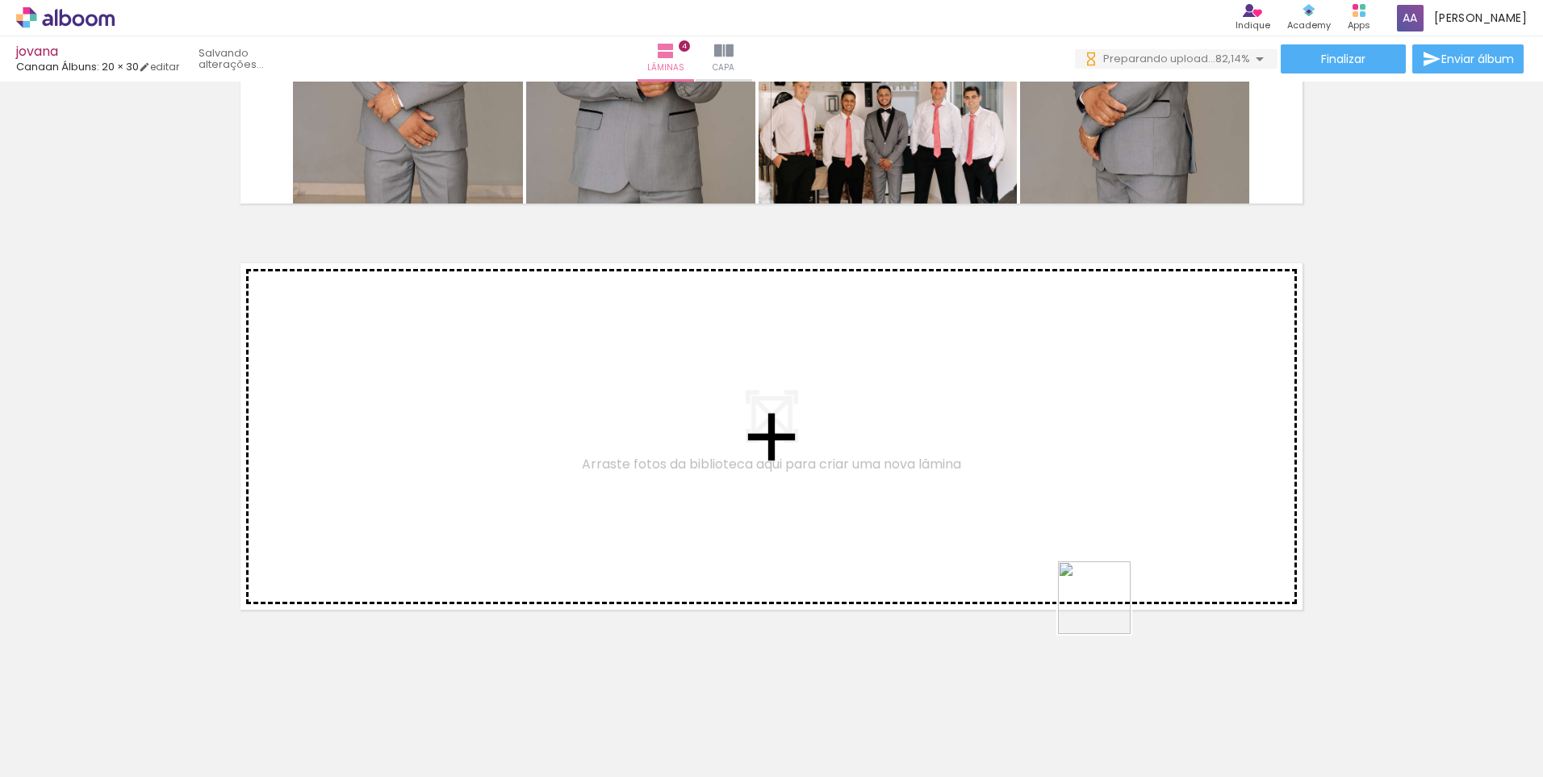
drag, startPoint x: 1107, startPoint y: 609, endPoint x: 1224, endPoint y: 687, distance: 140.4
click at [1099, 543] on quentale-workspace at bounding box center [771, 388] width 1543 height 777
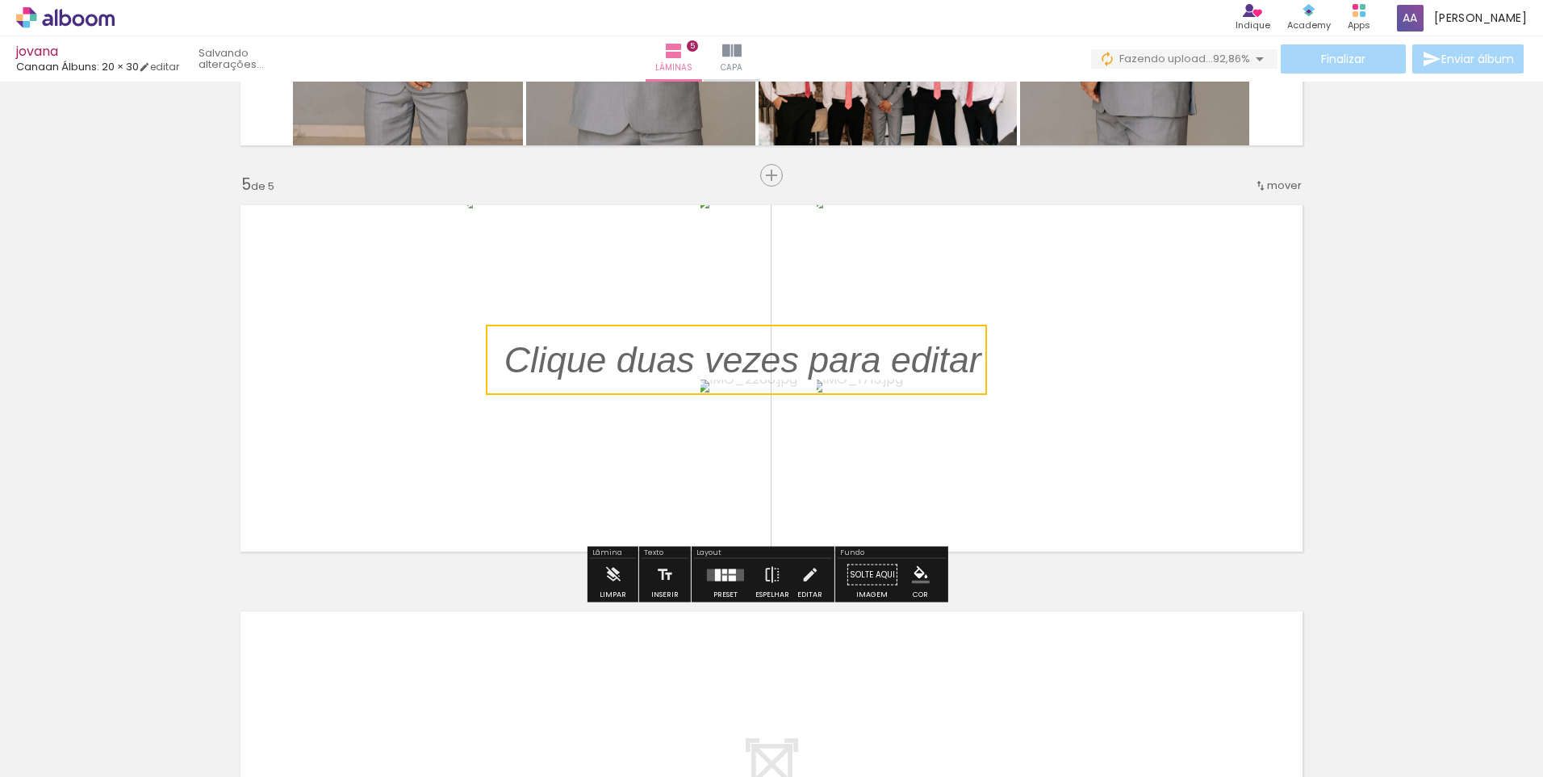
scroll to position [0, 1125]
